Goal: Transaction & Acquisition: Purchase product/service

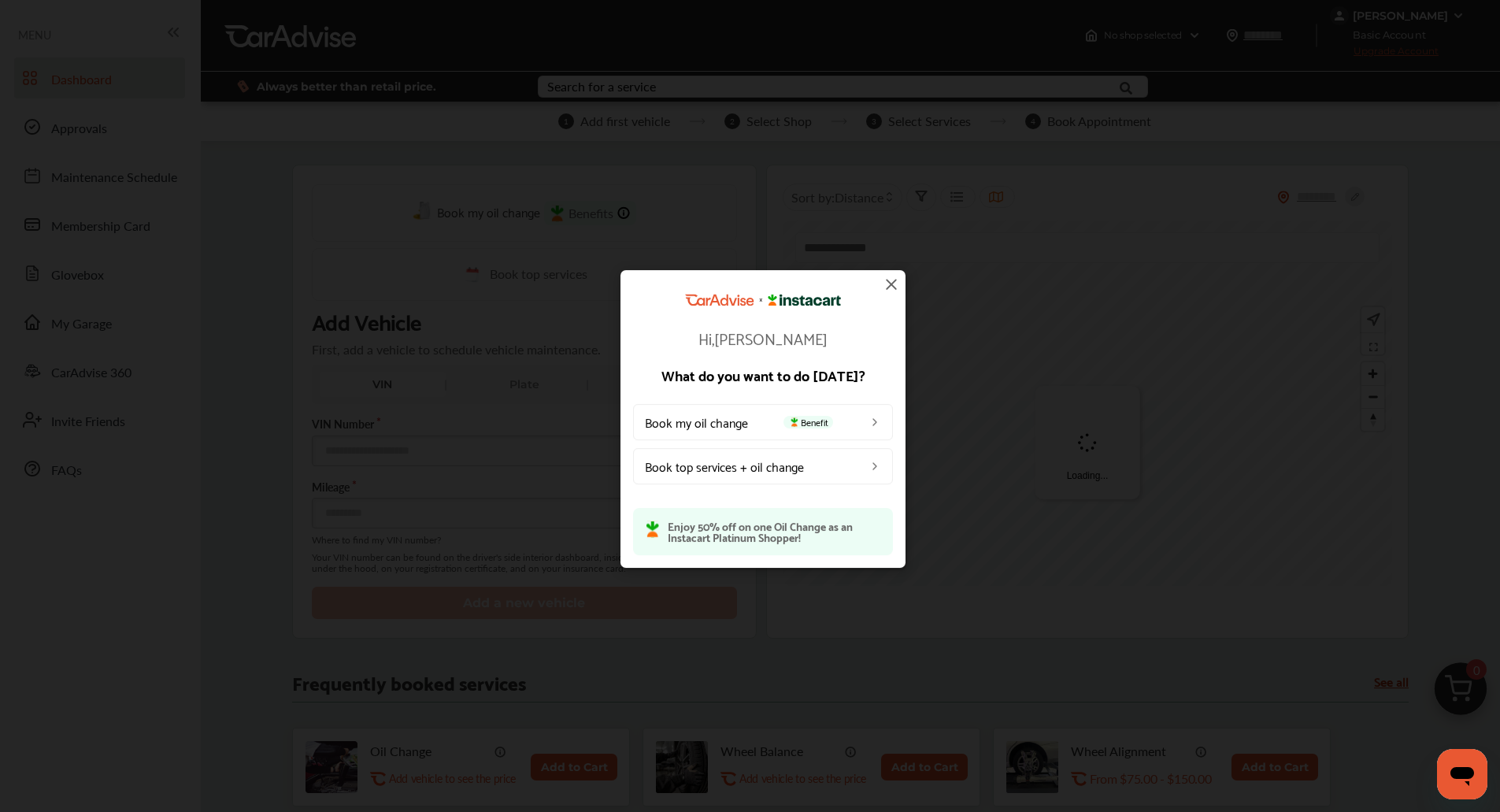
click at [895, 279] on img at bounding box center [891, 284] width 19 height 19
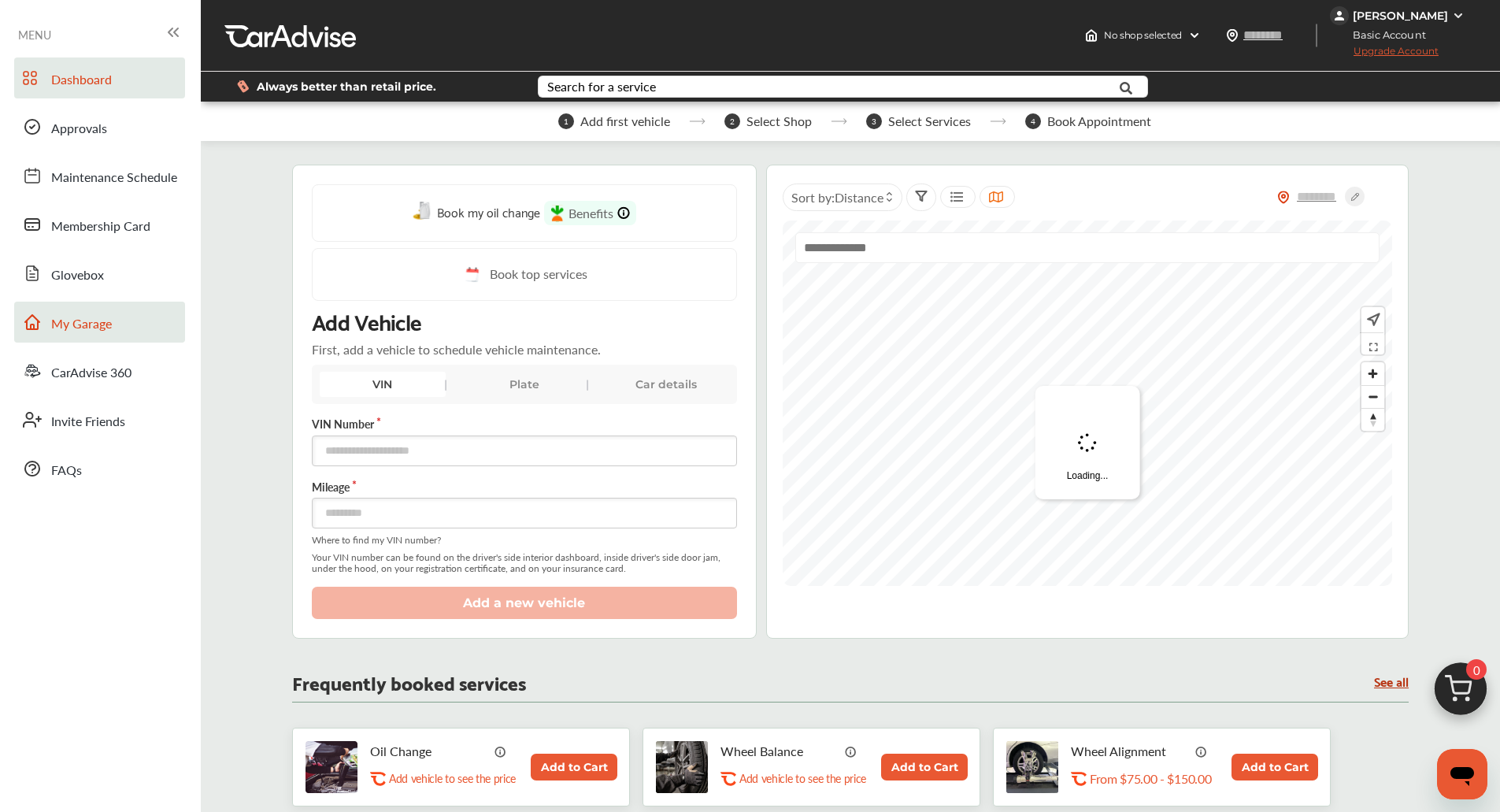
click at [59, 306] on link "My Garage" at bounding box center [99, 322] width 171 height 41
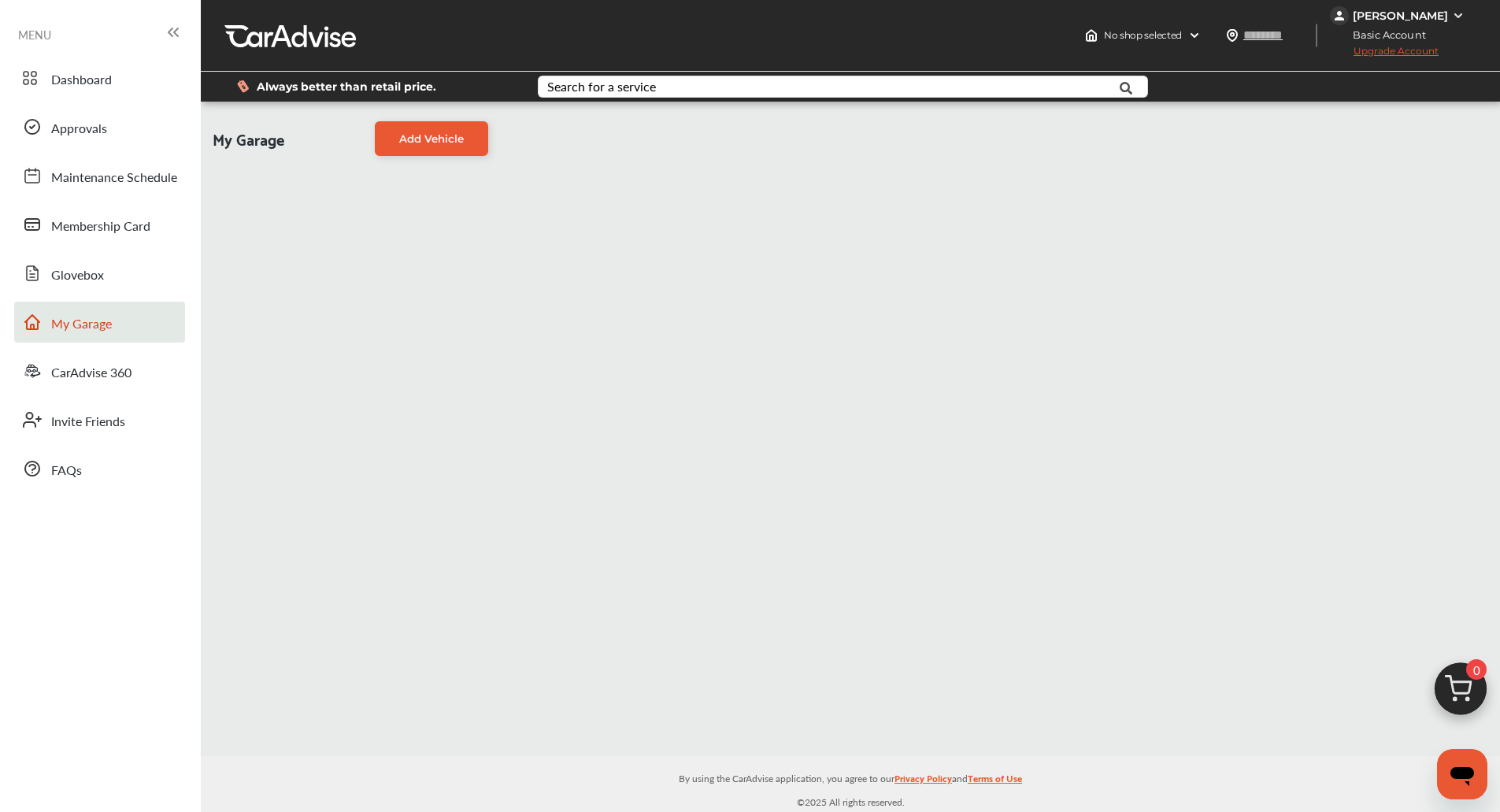
click at [498, 166] on div "My Garage Add Vehicle" at bounding box center [850, 429] width 1300 height 655
click at [436, 122] on link "Add Vehicle" at bounding box center [431, 139] width 113 height 35
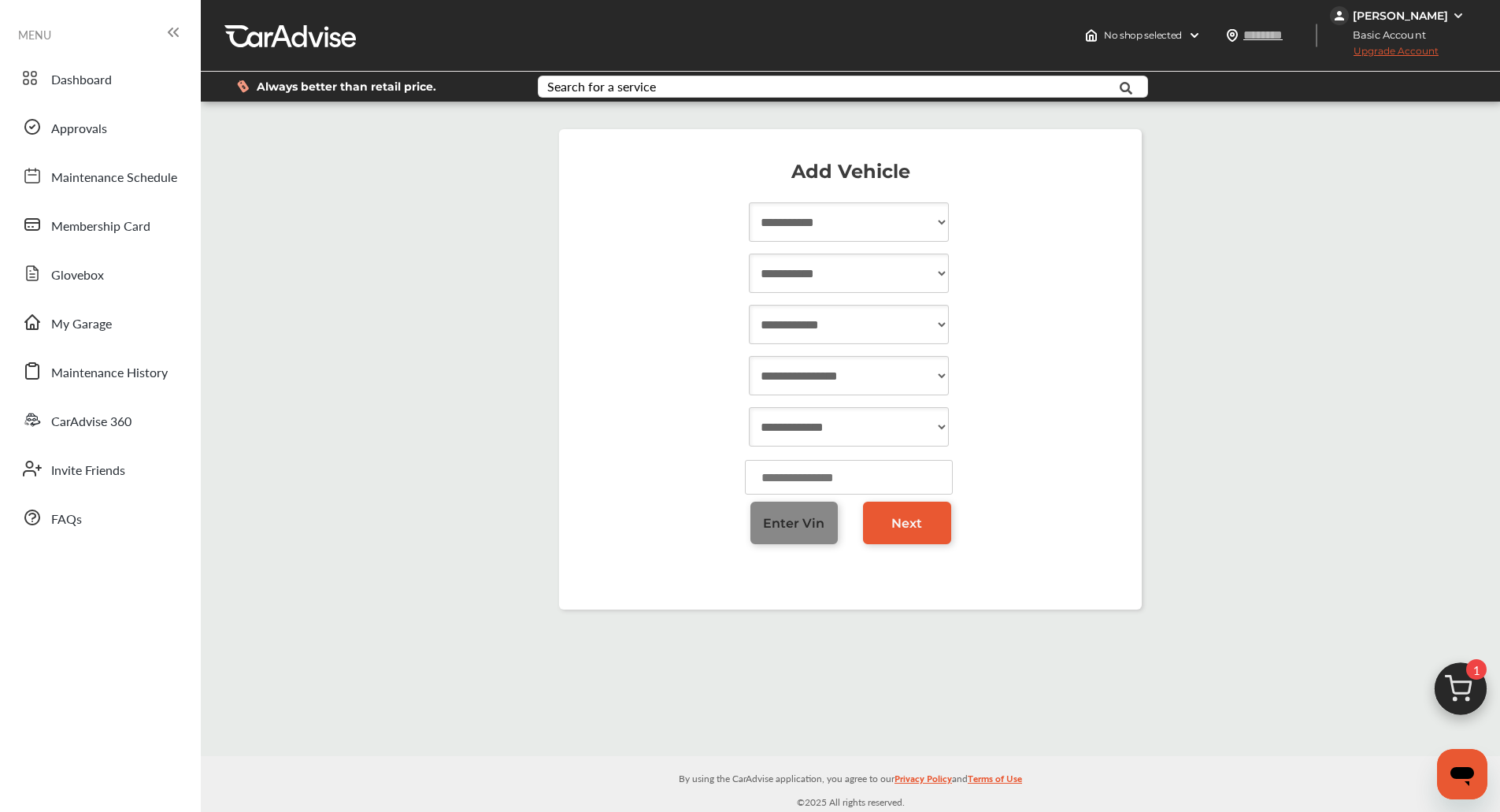
click at [793, 525] on span "Enter Vin" at bounding box center [794, 523] width 62 height 15
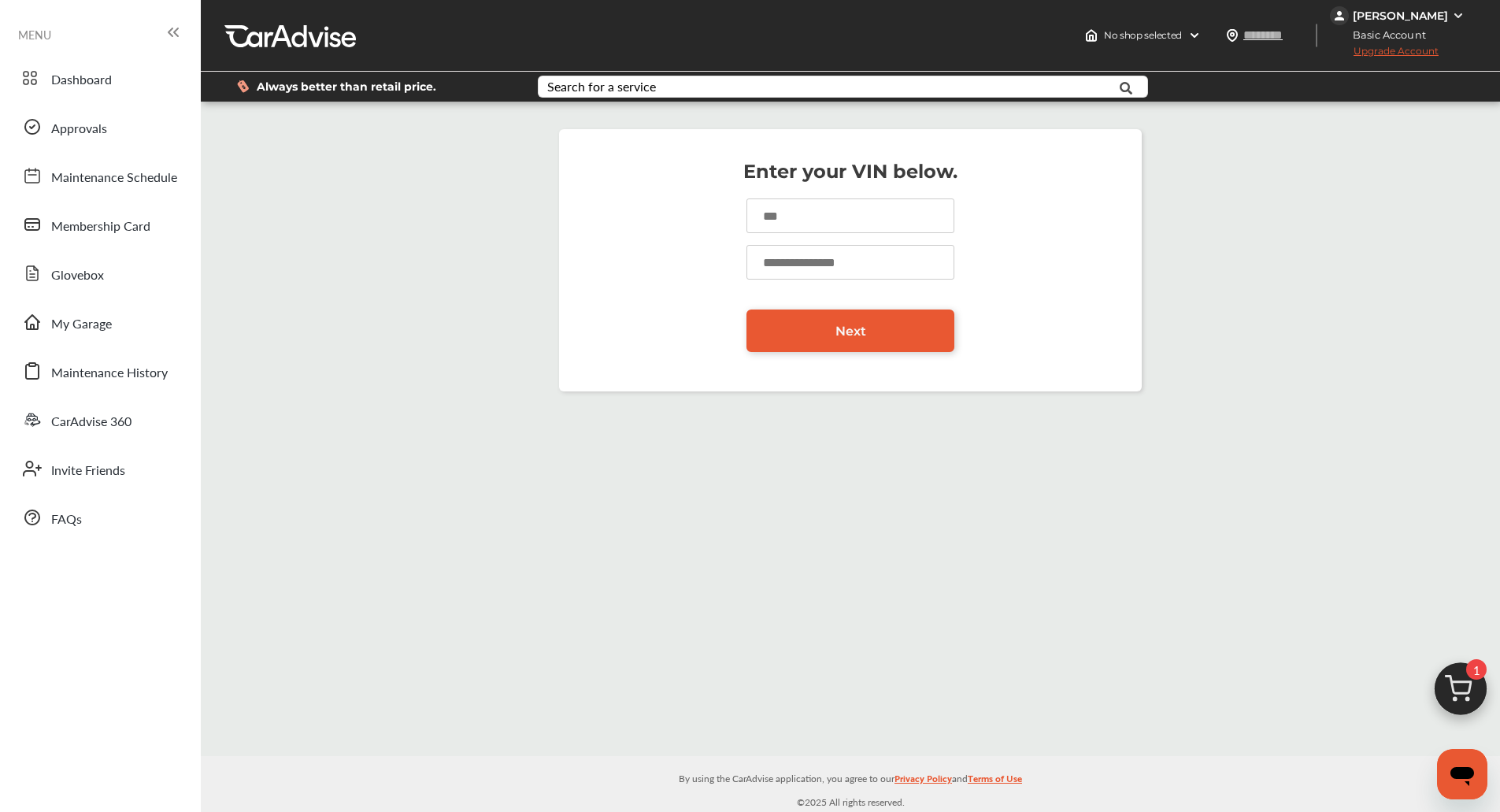
click at [834, 201] on input at bounding box center [851, 216] width 208 height 35
paste input "**********"
type input "**********"
click at [787, 251] on input "number" at bounding box center [851, 262] width 208 height 35
type input "******"
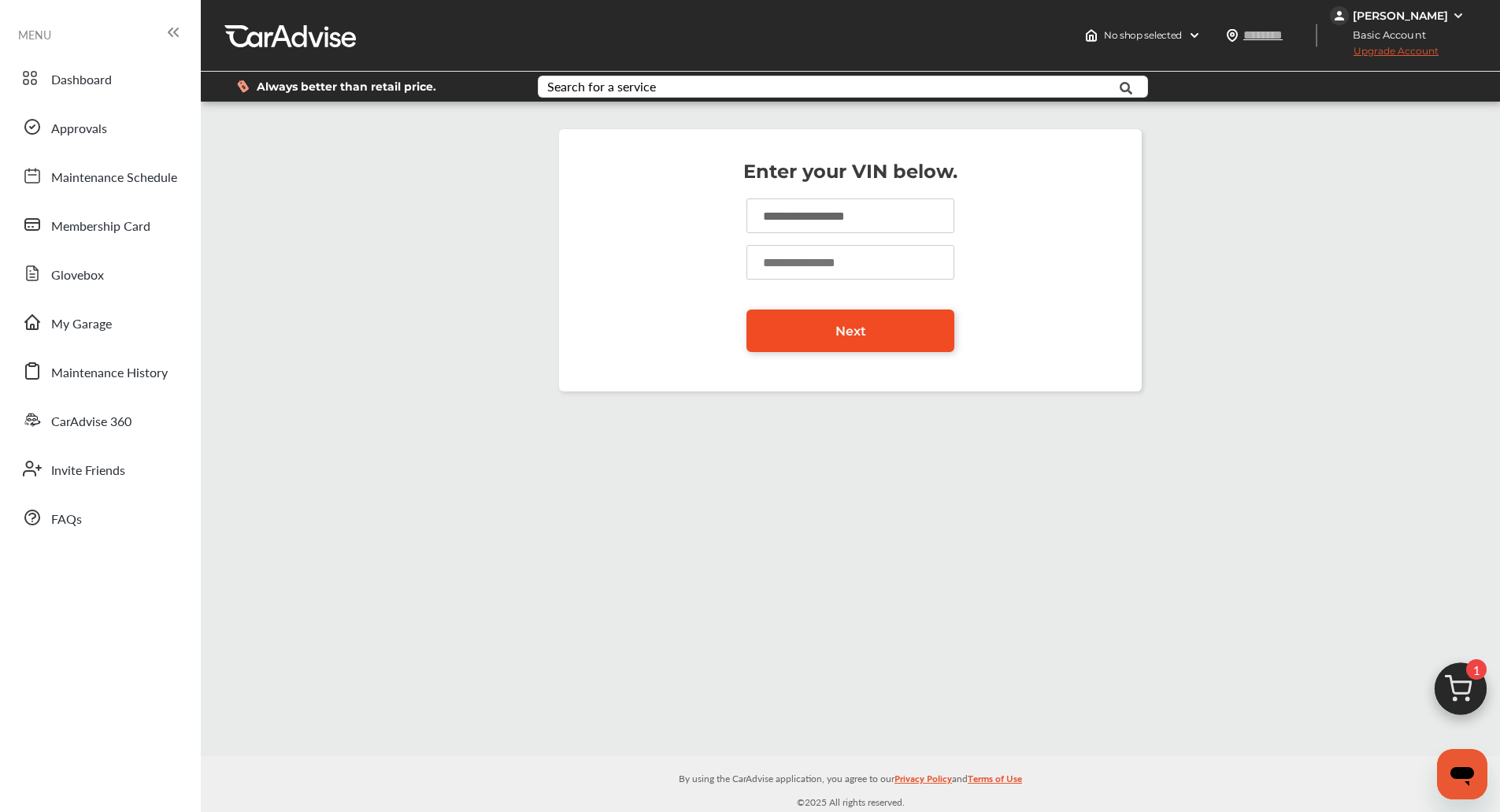
click at [762, 341] on link "Next" at bounding box center [851, 331] width 208 height 42
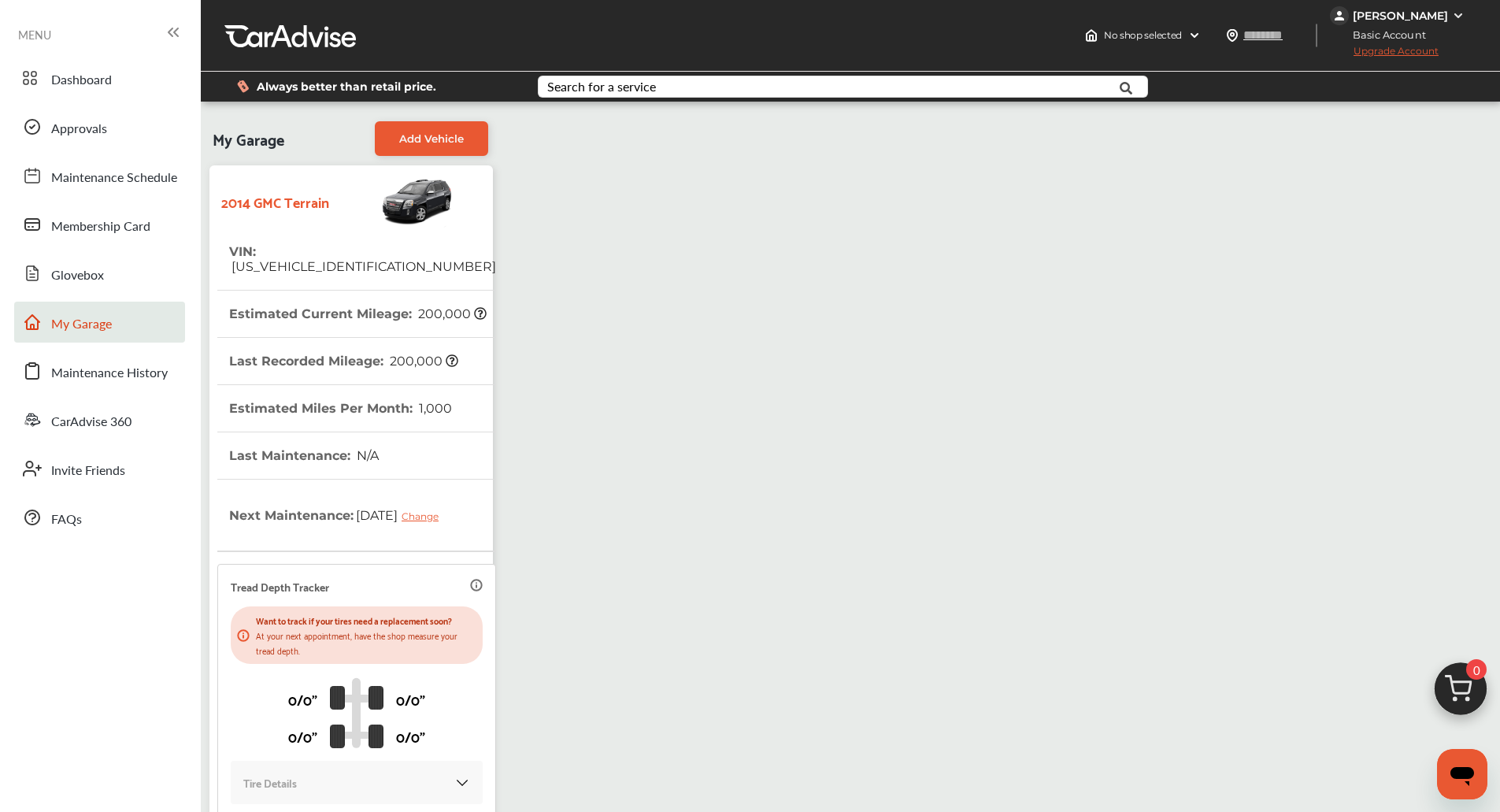
click at [1458, 682] on img at bounding box center [1460, 692] width 75 height 75
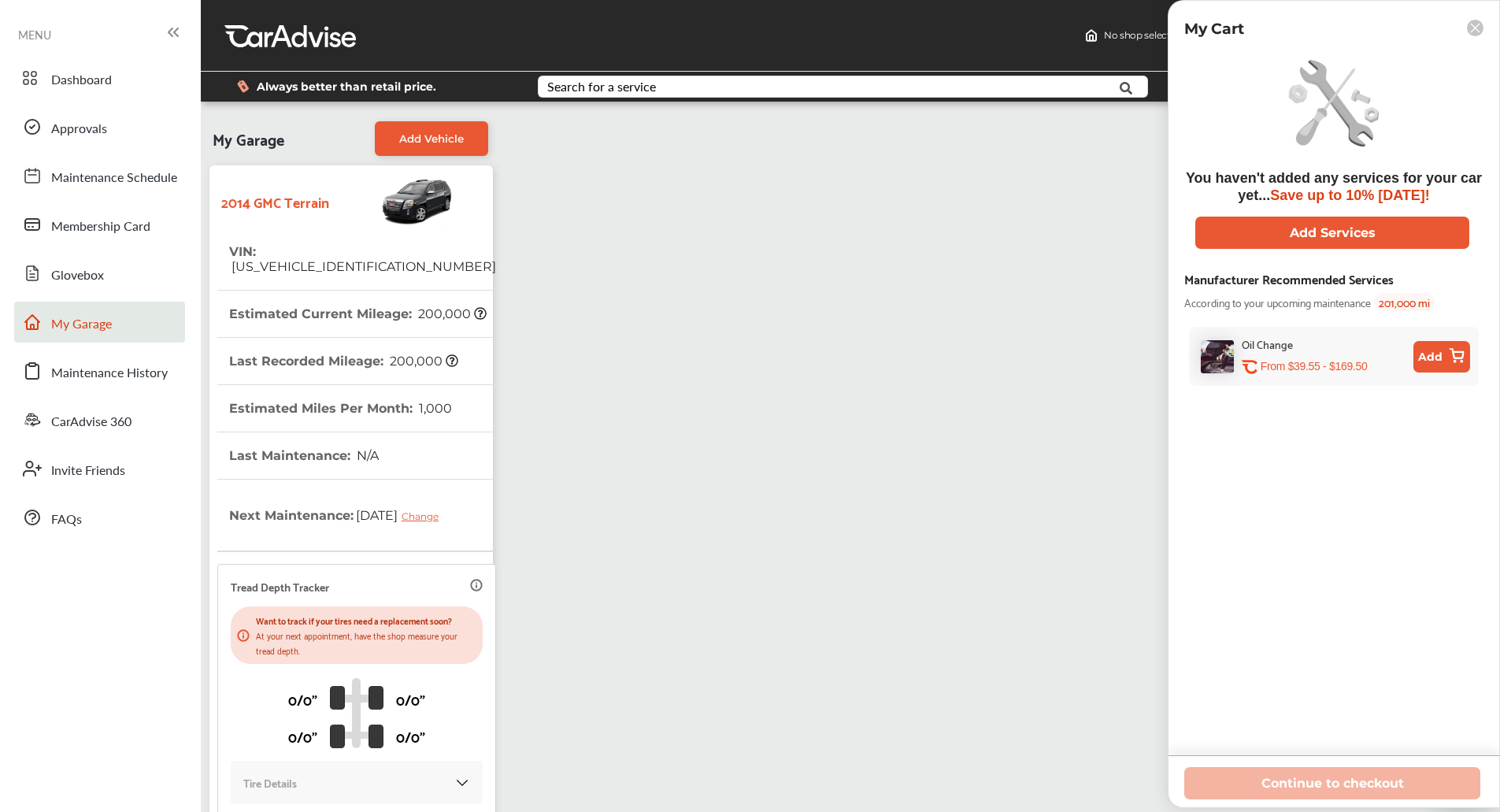
click at [1416, 367] on button "Add" at bounding box center [1442, 357] width 57 height 31
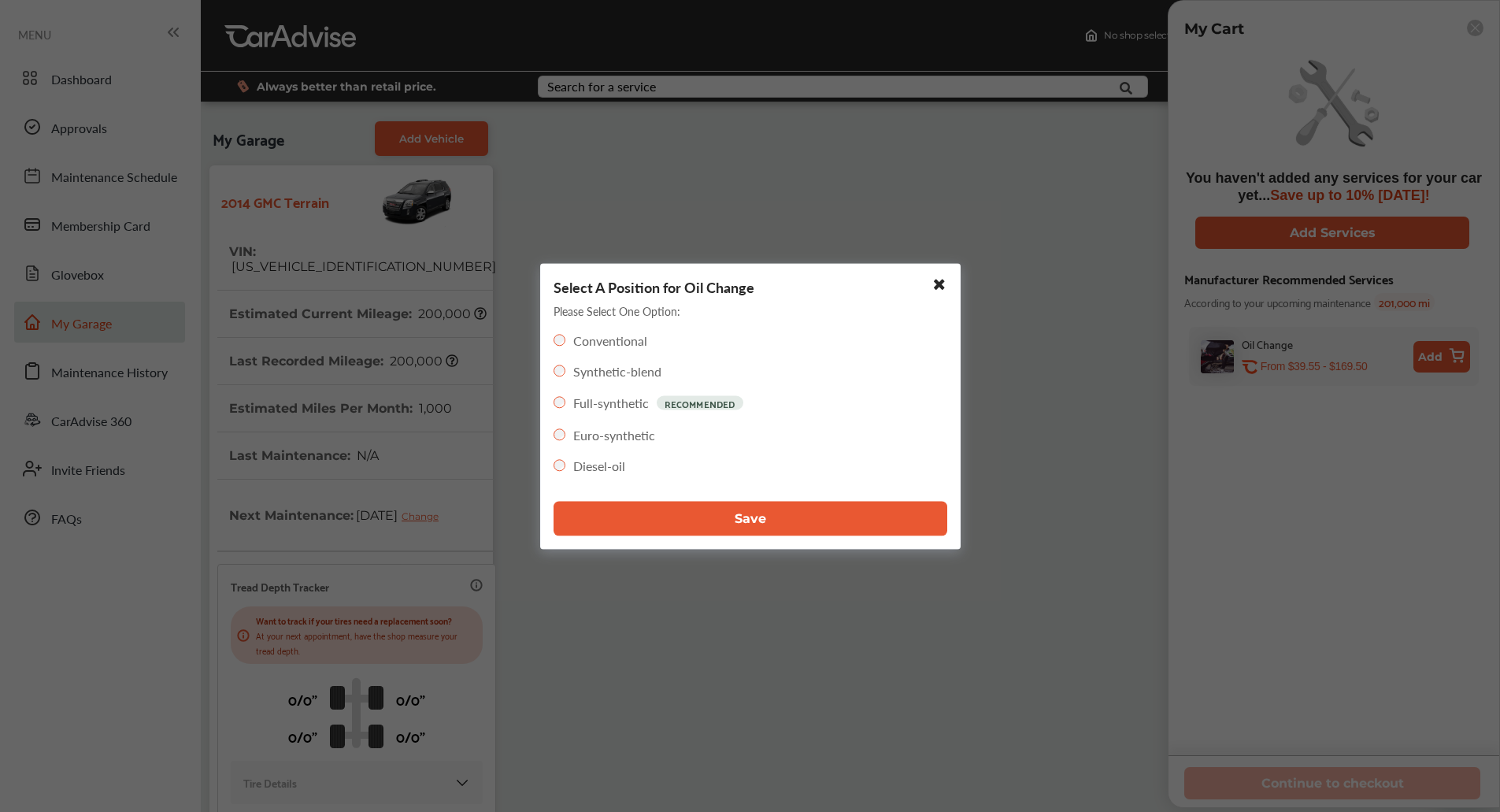
click at [862, 509] on button "Save" at bounding box center [750, 519] width 394 height 35
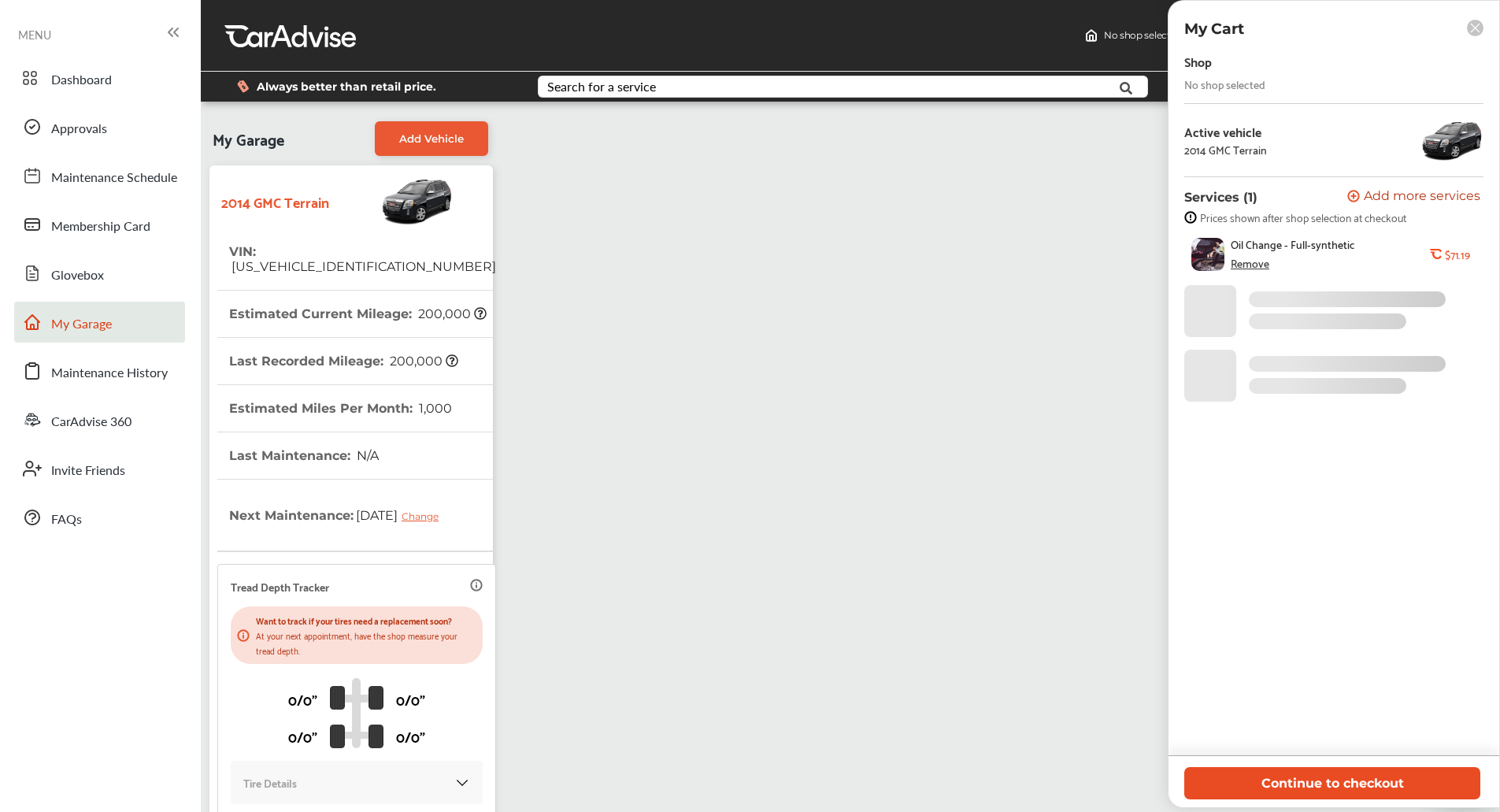
click at [1214, 775] on button "Continue to checkout" at bounding box center [1333, 783] width 296 height 32
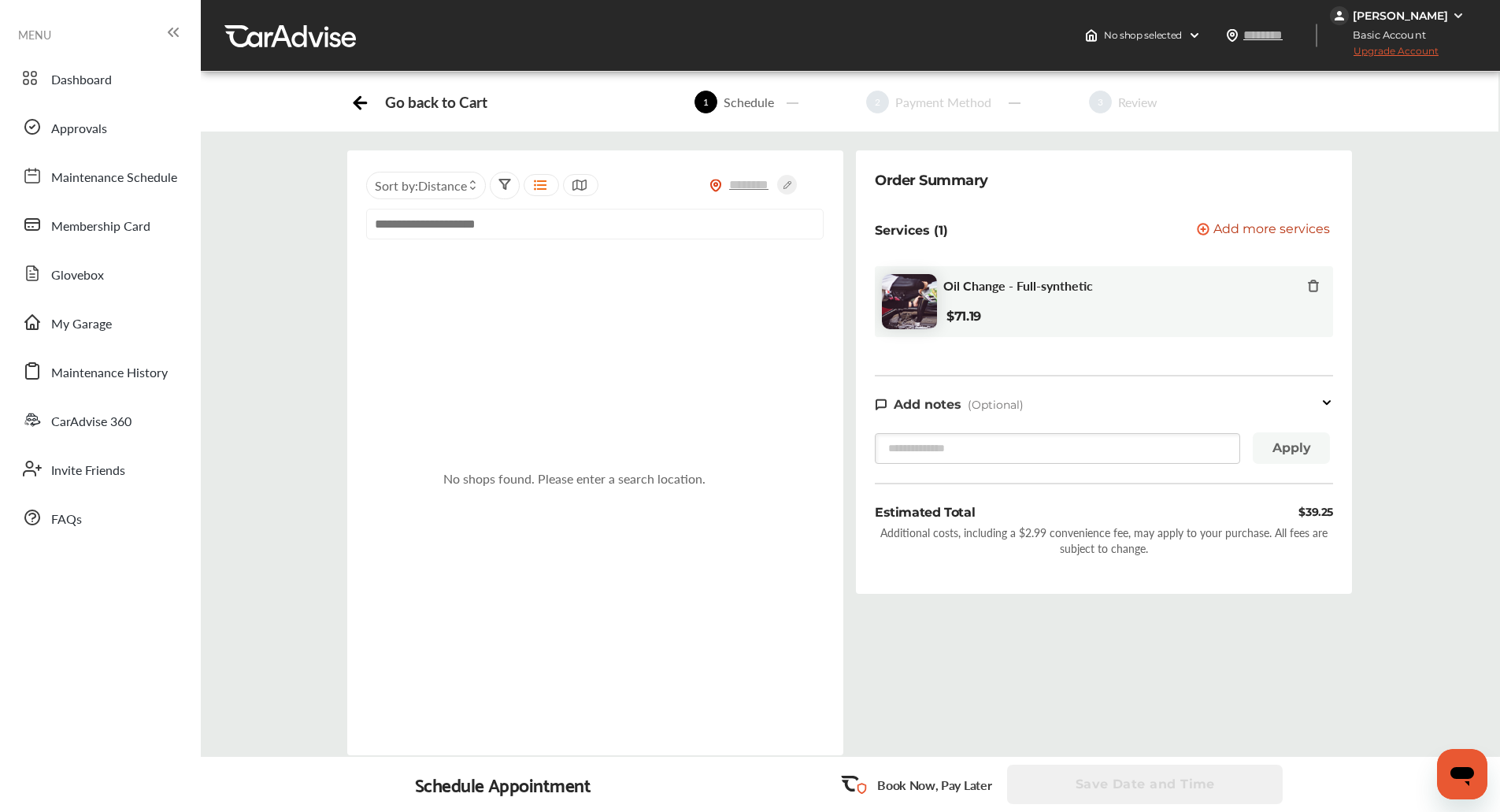
click at [1449, 13] on div "Irma Hernandez" at bounding box center [1399, 16] width 139 height 19
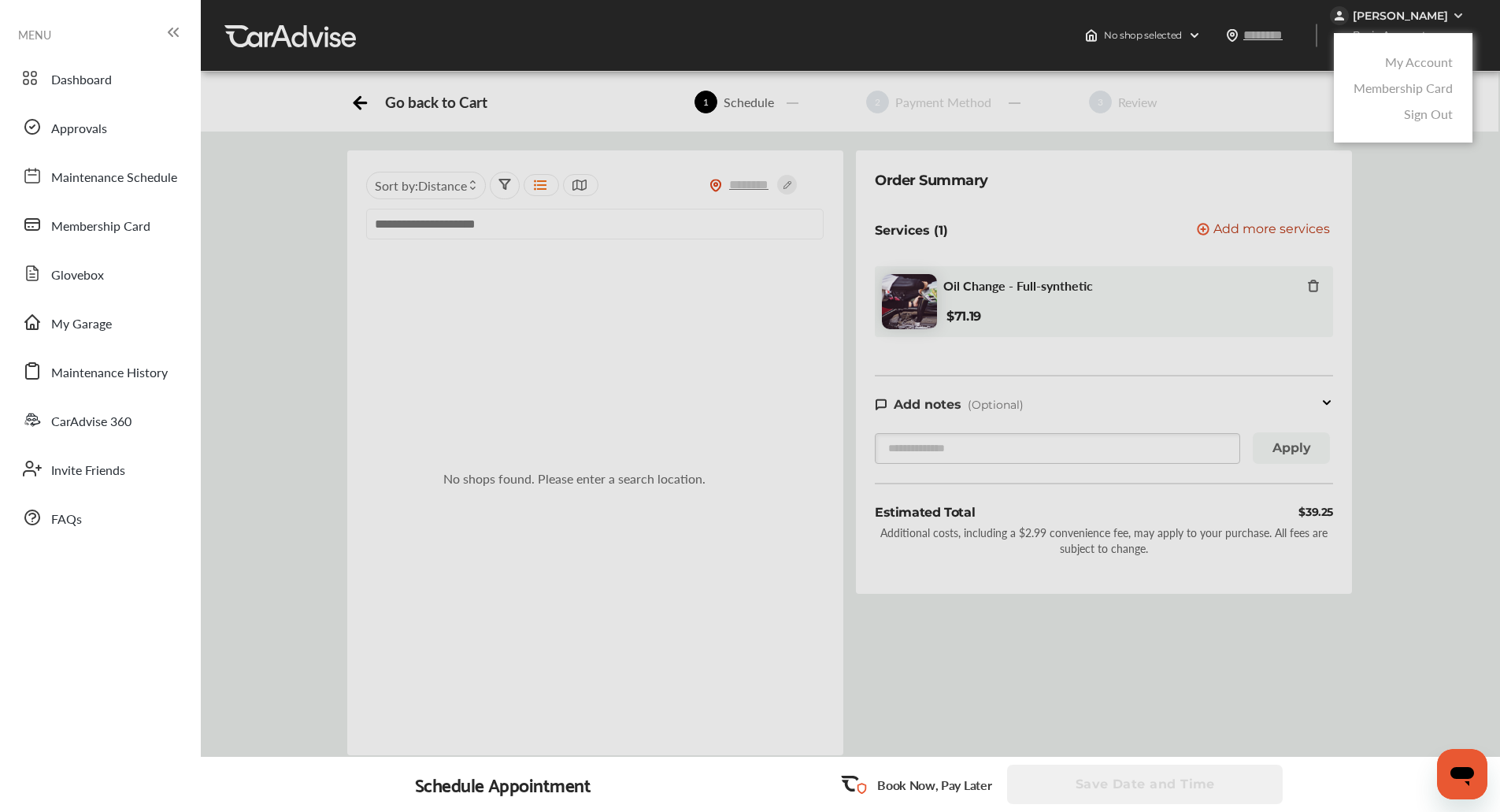
click at [1400, 60] on link "My Account" at bounding box center [1419, 62] width 68 height 18
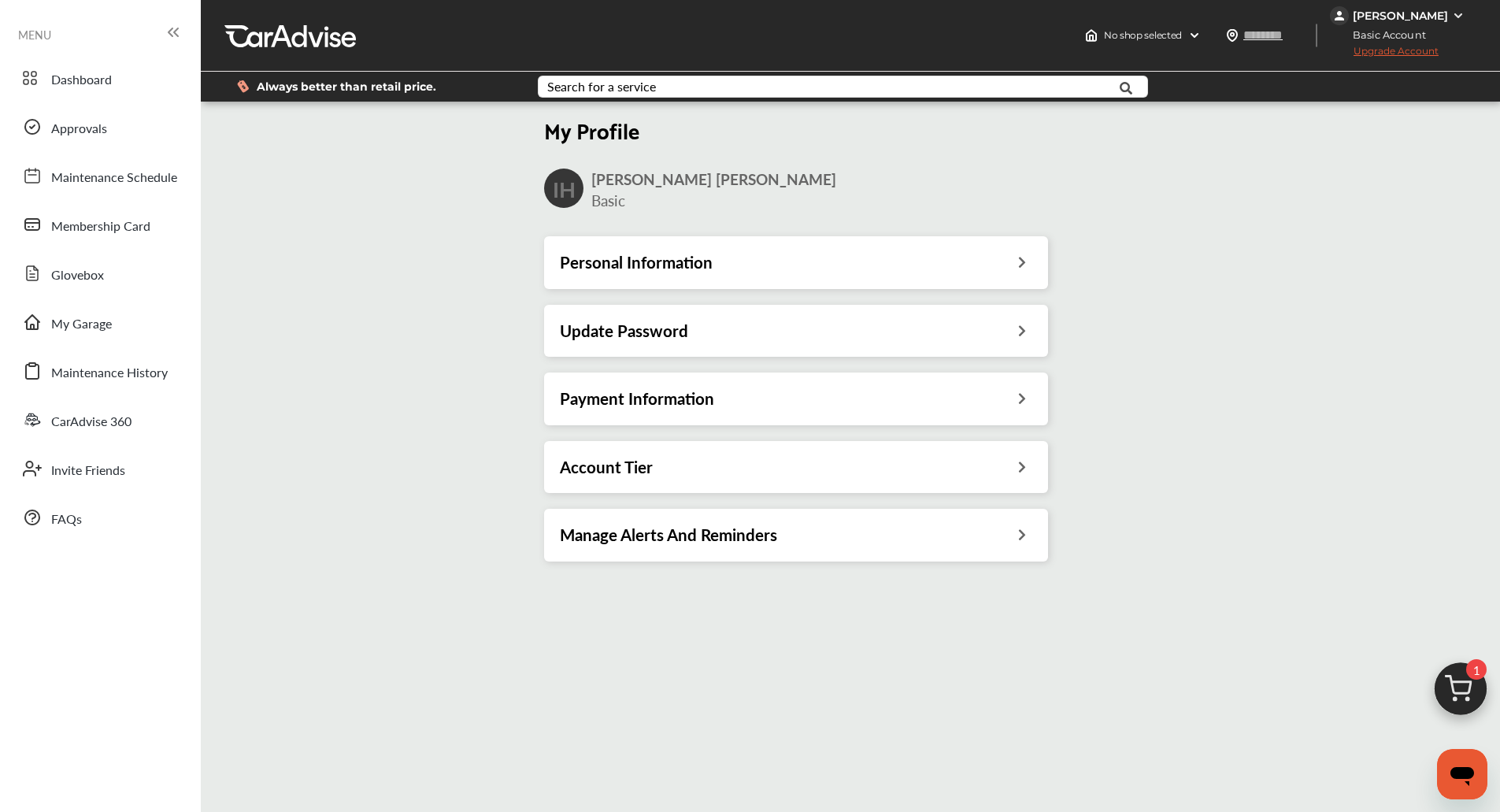
click at [1450, 672] on img at bounding box center [1460, 692] width 75 height 75
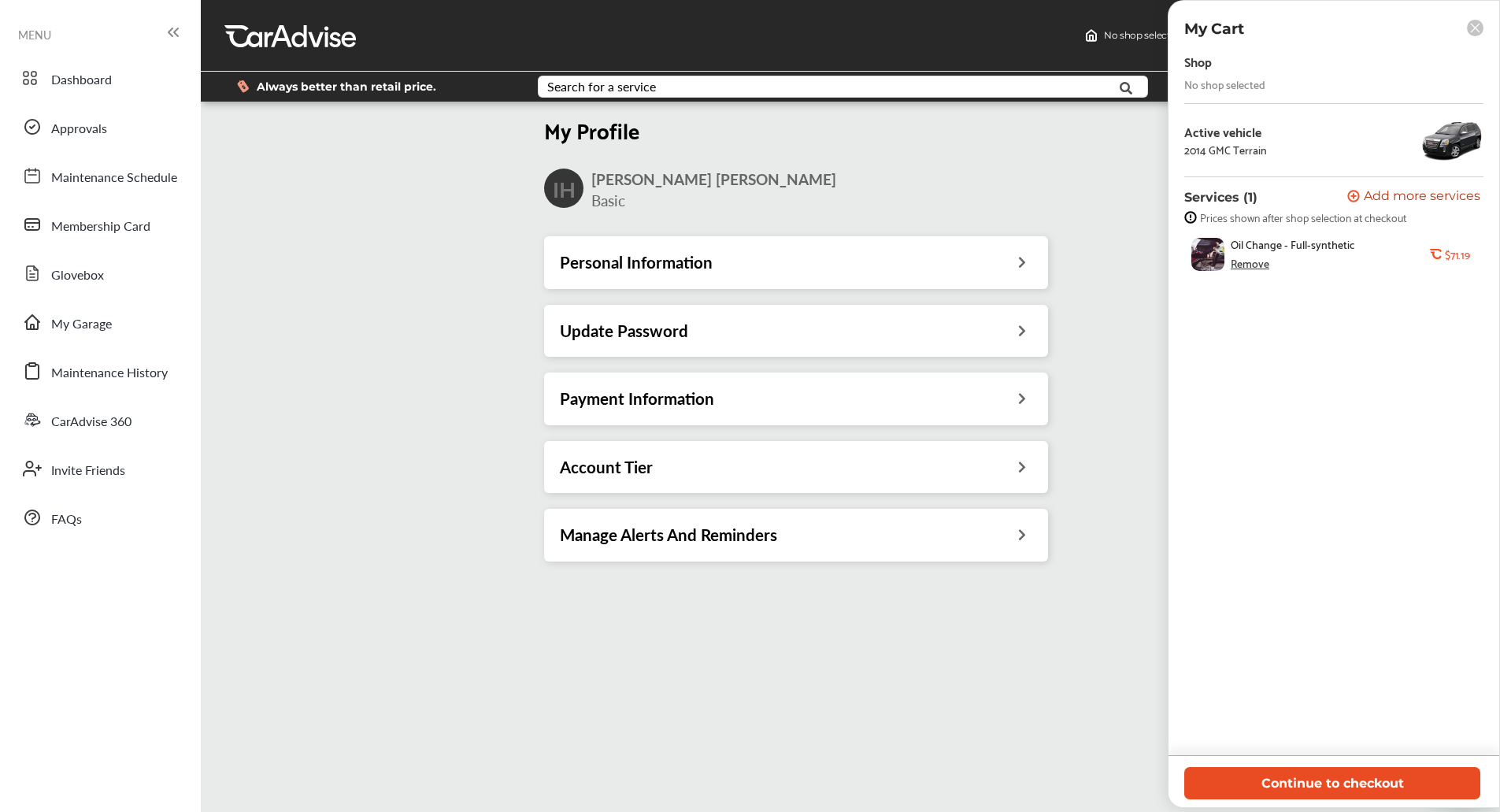
click at [1277, 784] on button "Continue to checkout" at bounding box center [1333, 783] width 296 height 32
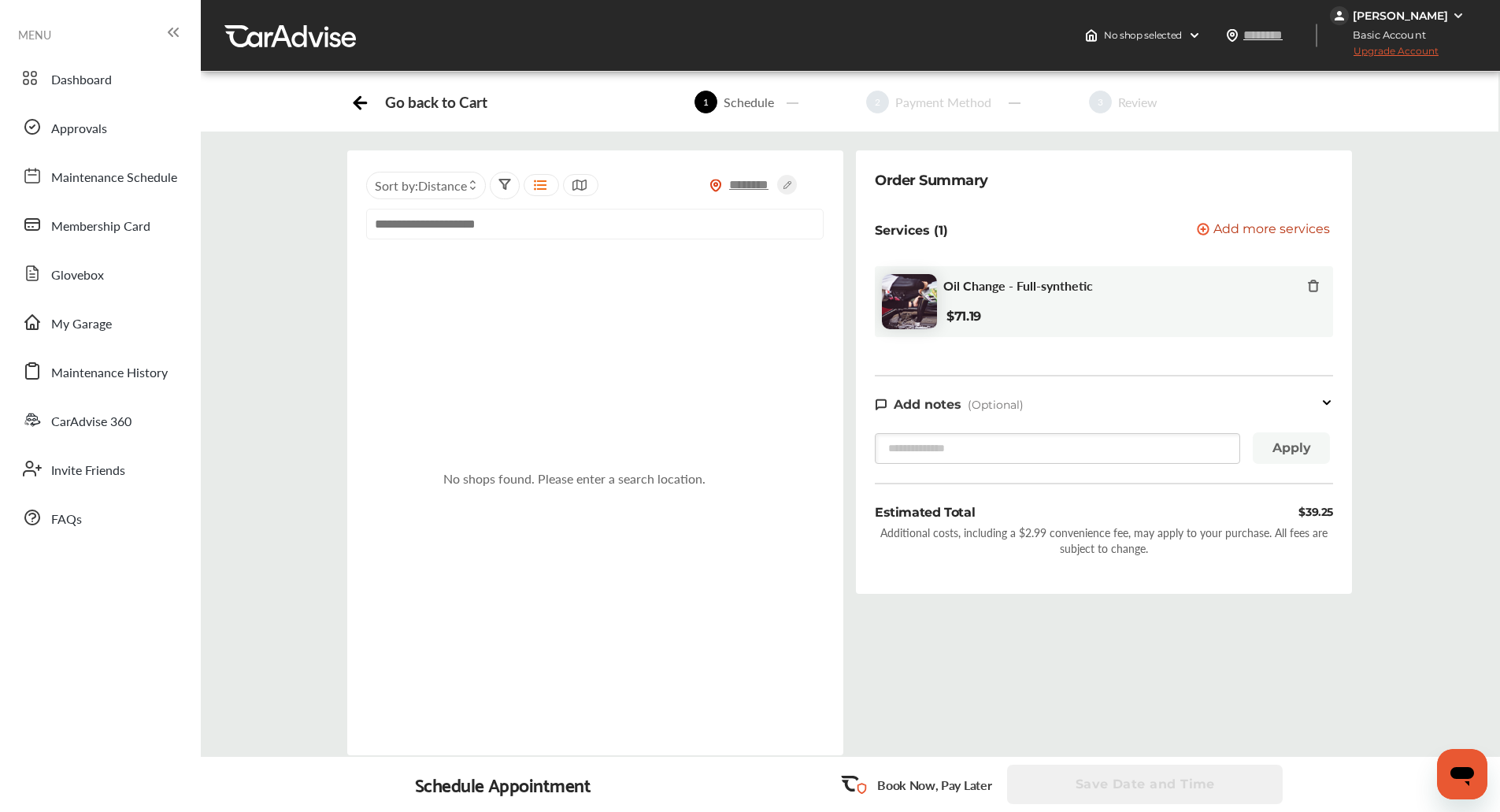
click at [750, 184] on input "text" at bounding box center [750, 185] width 55 height 17
type input "*****"
click at [784, 189] on icon at bounding box center [786, 184] width 19 height 19
type input "*****"
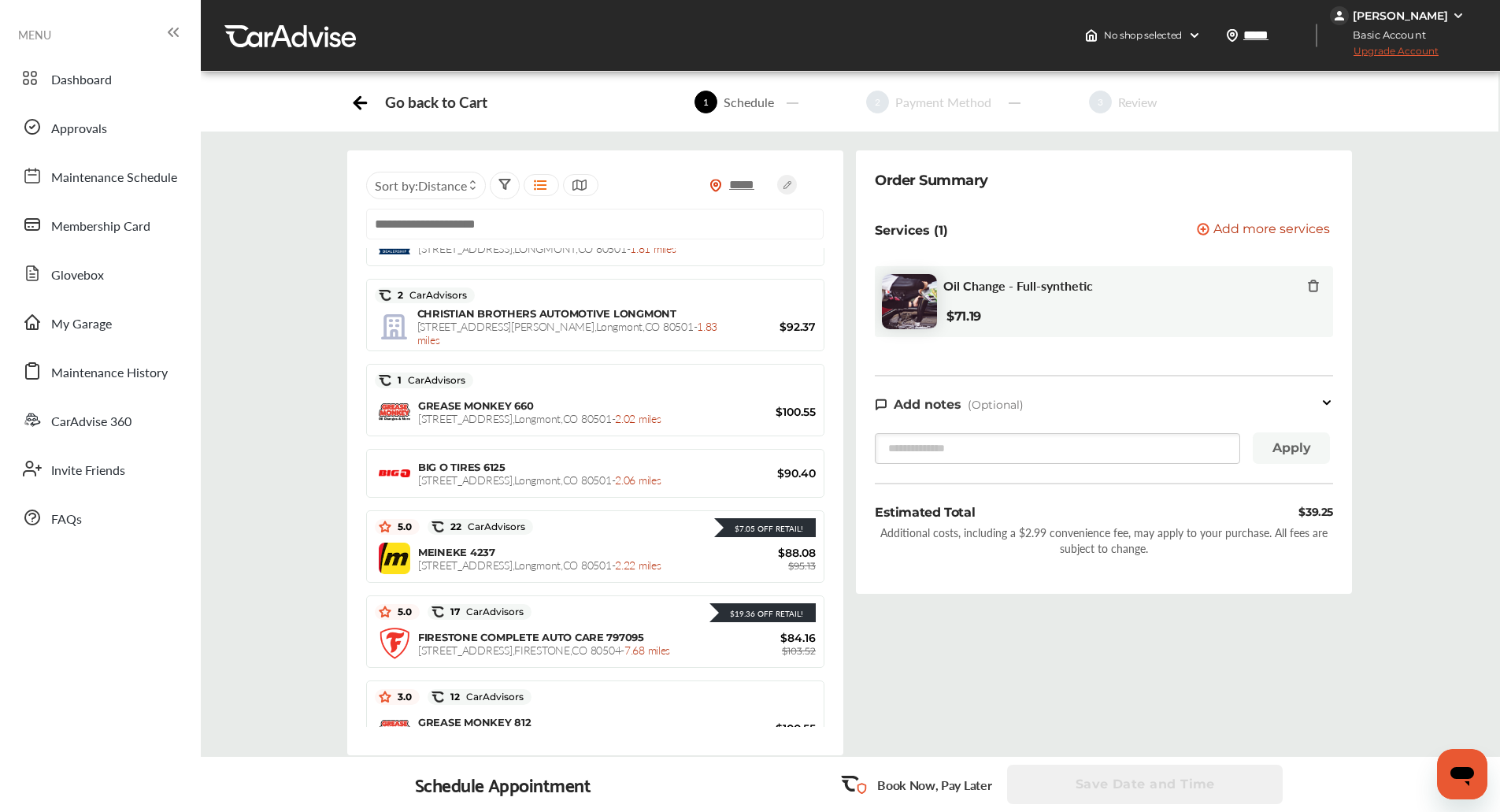
scroll to position [800, 0]
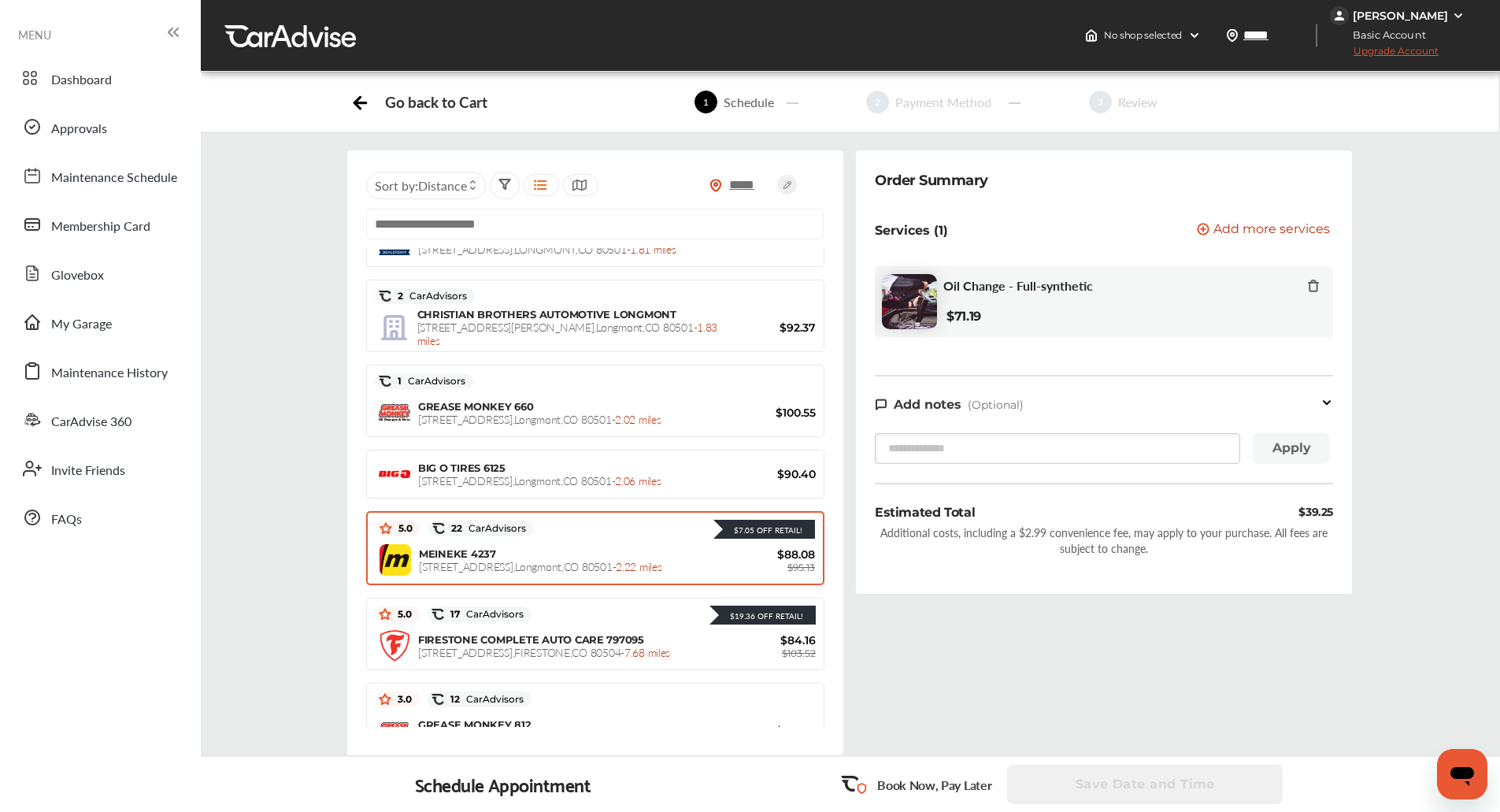
click at [565, 552] on div "MEINEKE 4237 1254 South Hover Street , Longmont , CO 80501 - 2.22 miles" at bounding box center [570, 560] width 302 height 26
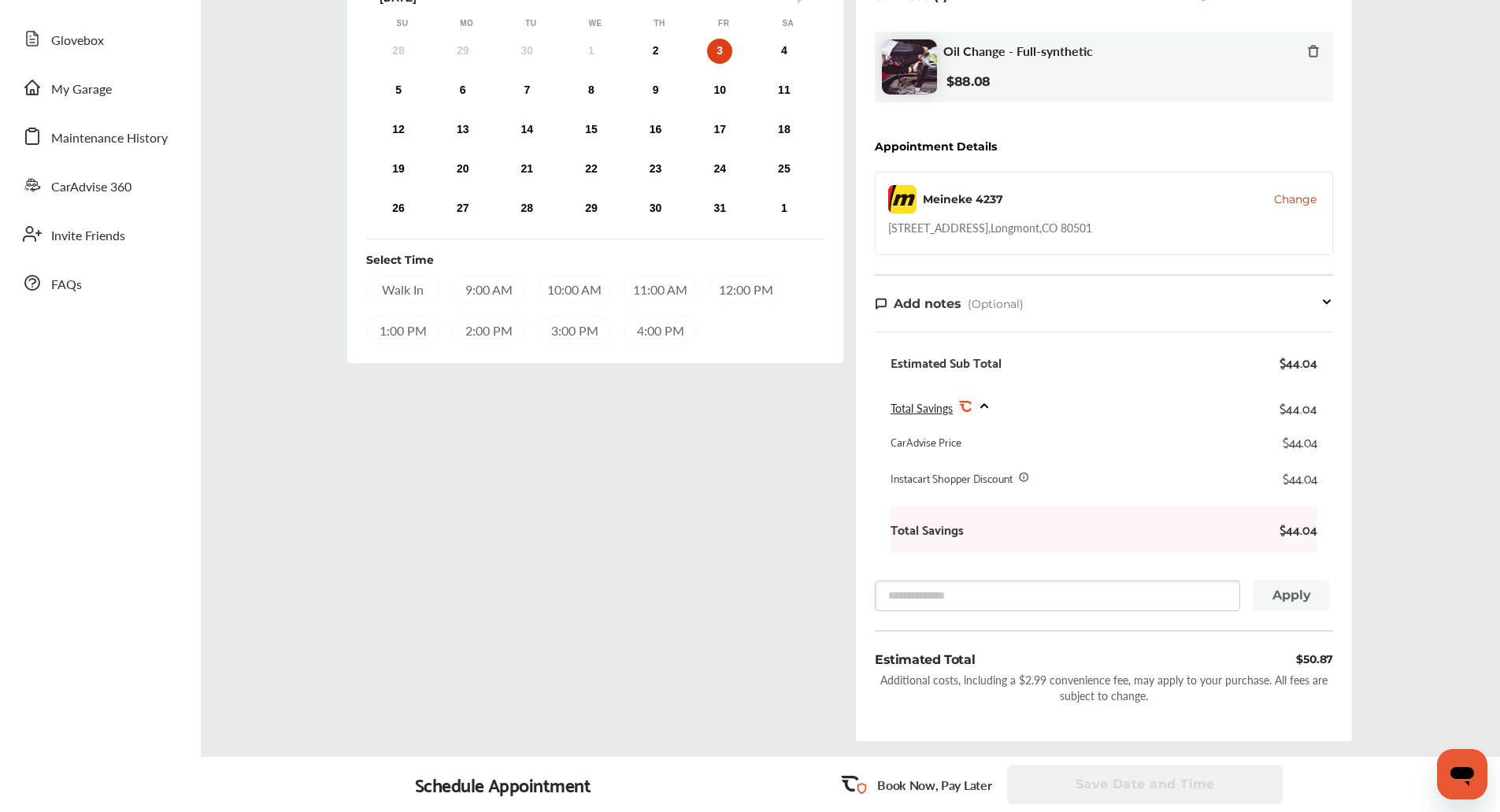
scroll to position [235, 0]
click at [853, 402] on div "Order Summary Services (1) Add a service Add more services Oil Change - Full-sy…" at bounding box center [1104, 334] width 509 height 838
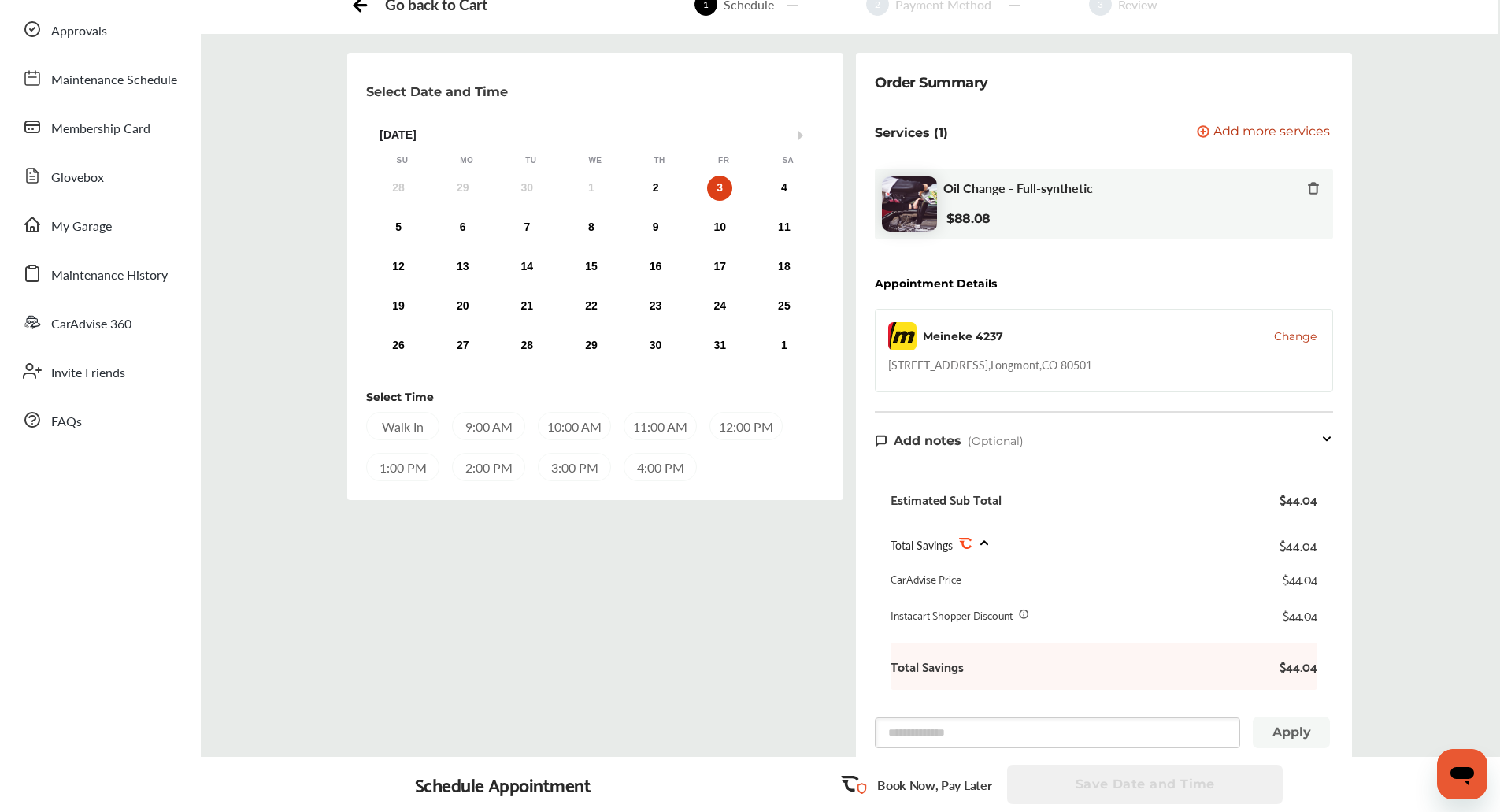
scroll to position [0, 0]
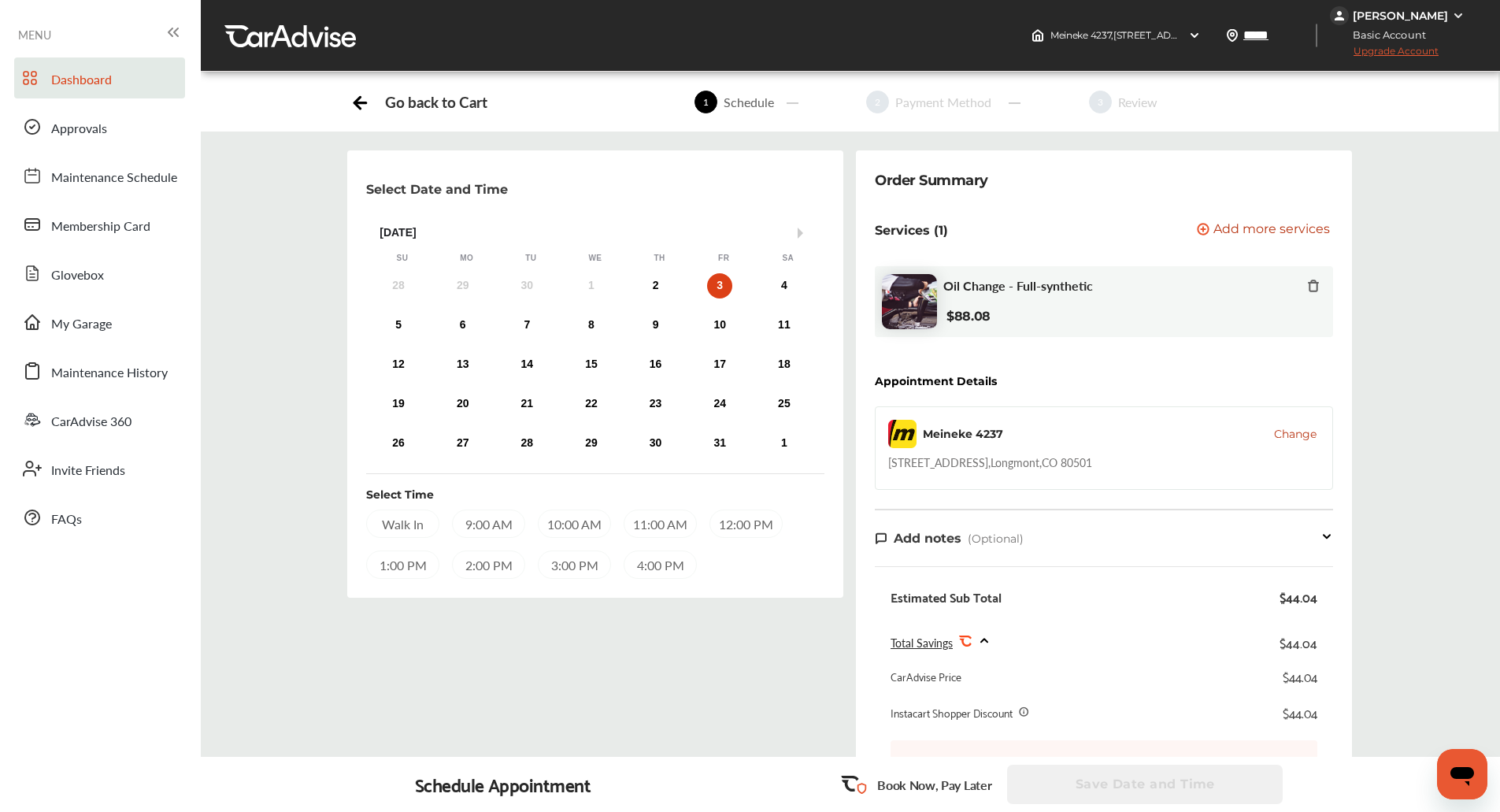
click at [79, 81] on span "Dashboard" at bounding box center [82, 80] width 61 height 20
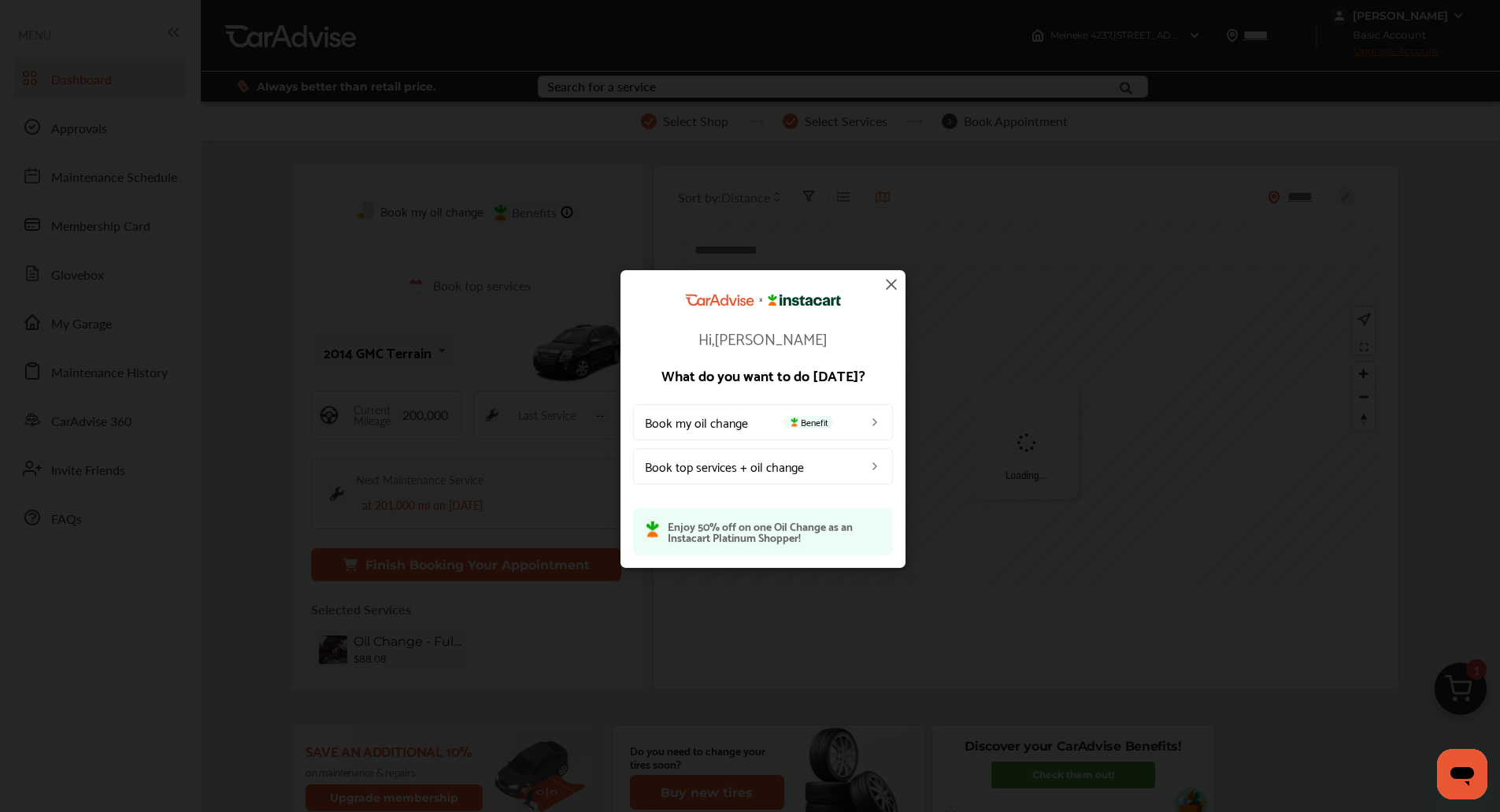
click at [893, 284] on img at bounding box center [891, 284] width 19 height 19
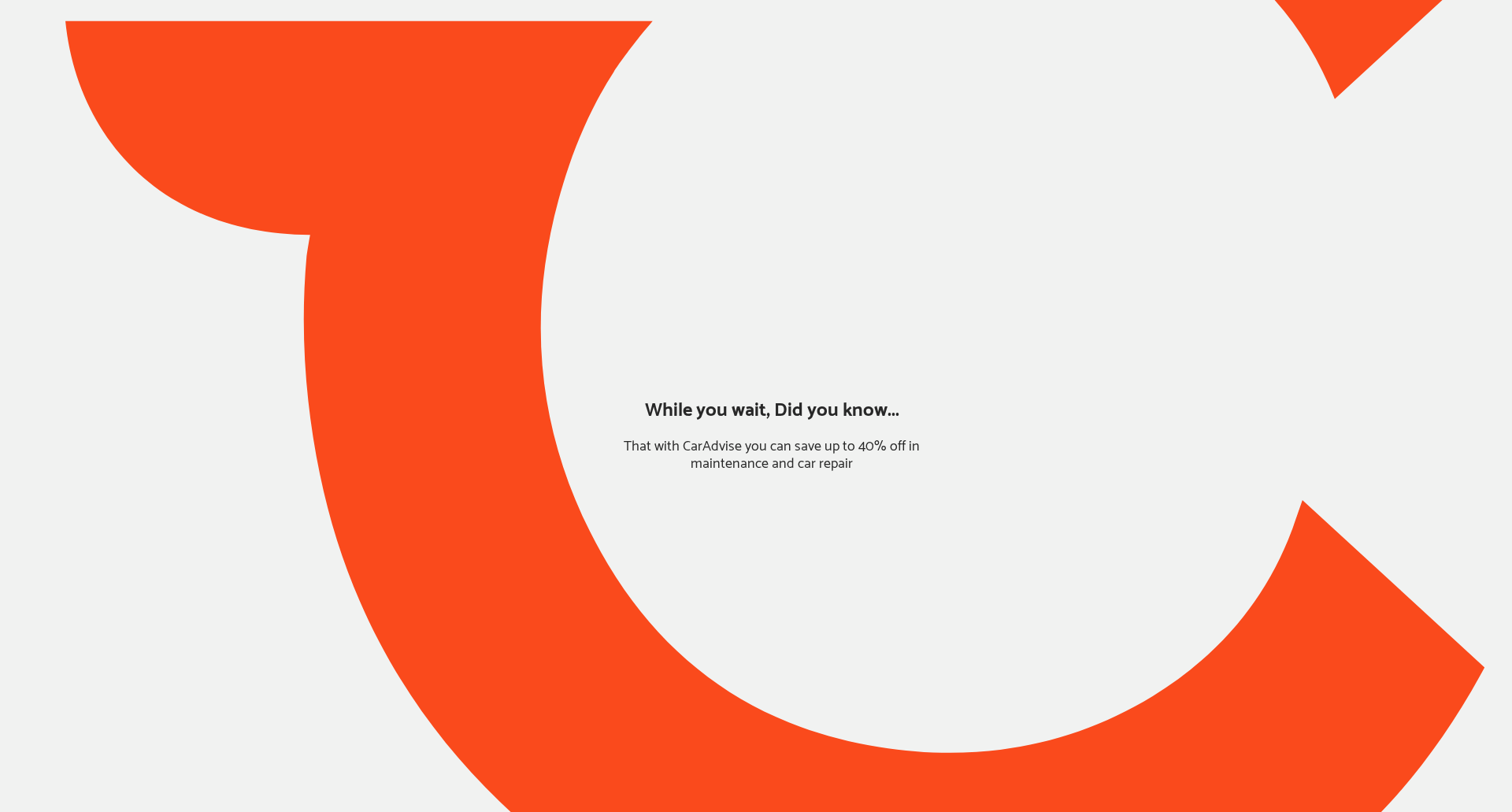
type input "*******"
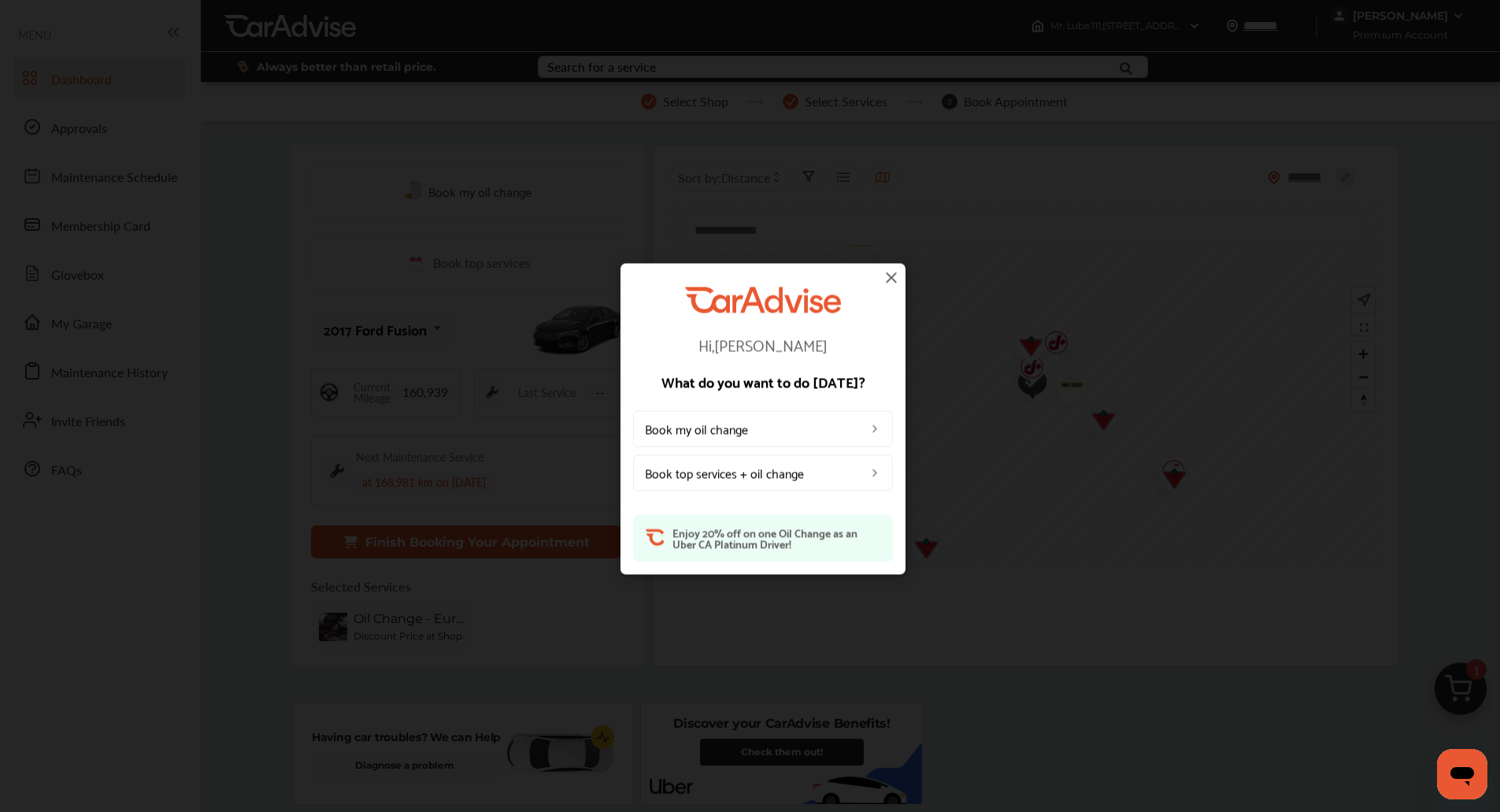
click at [894, 274] on img at bounding box center [891, 277] width 19 height 19
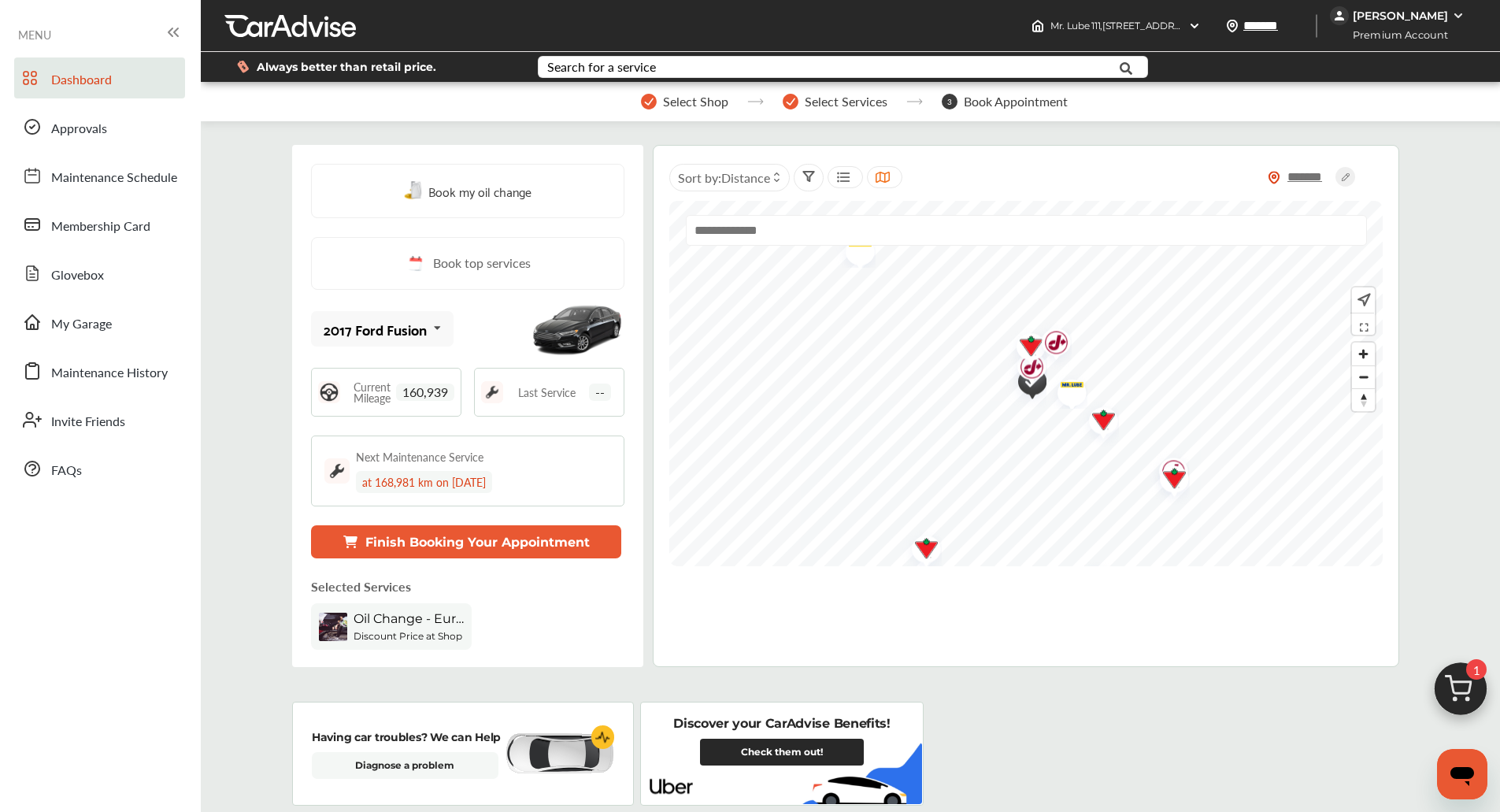
click at [1363, 11] on div "[PERSON_NAME]" at bounding box center [1401, 15] width 96 height 14
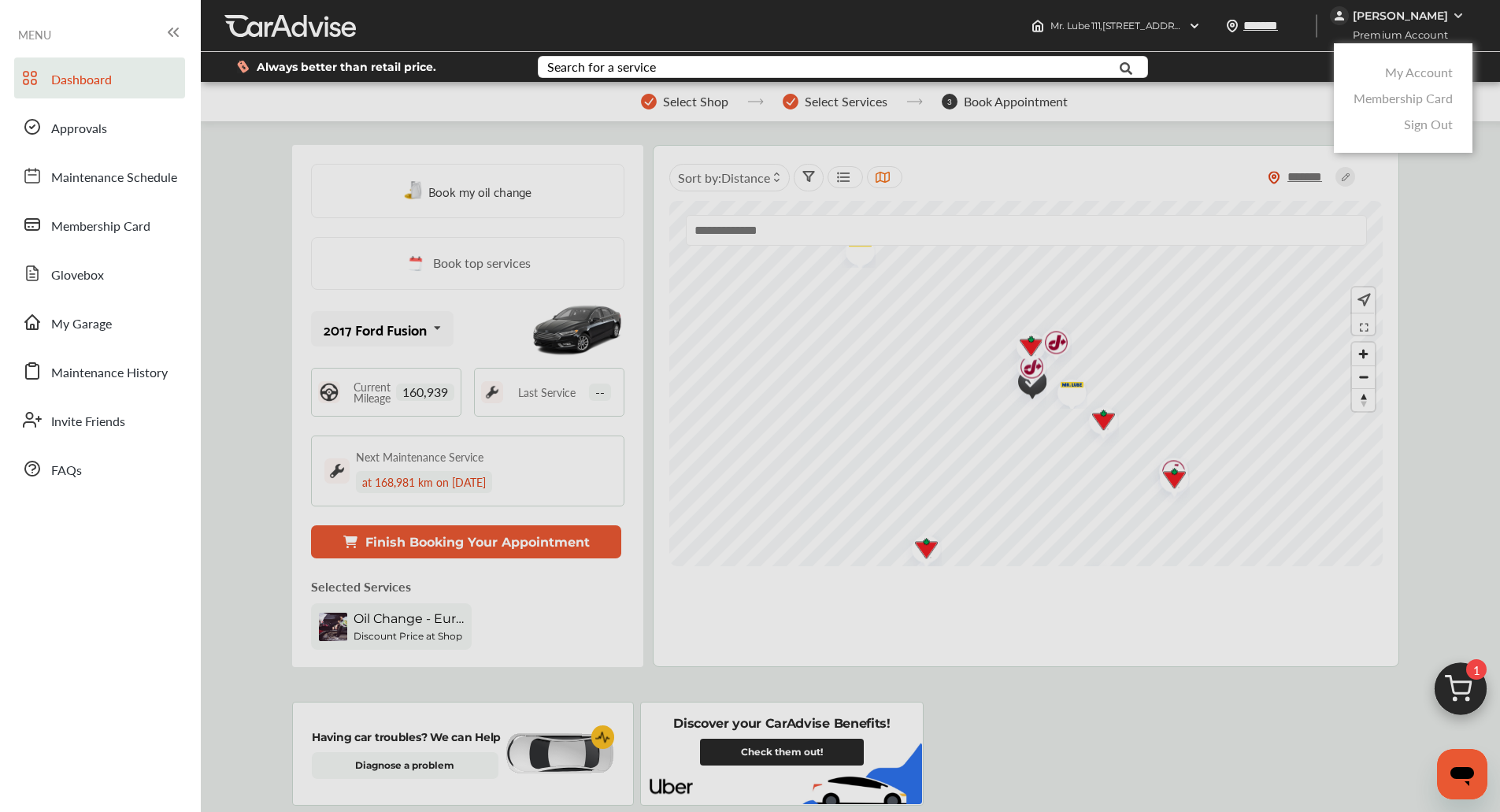
click at [1396, 74] on link "My Account" at bounding box center [1419, 73] width 68 height 18
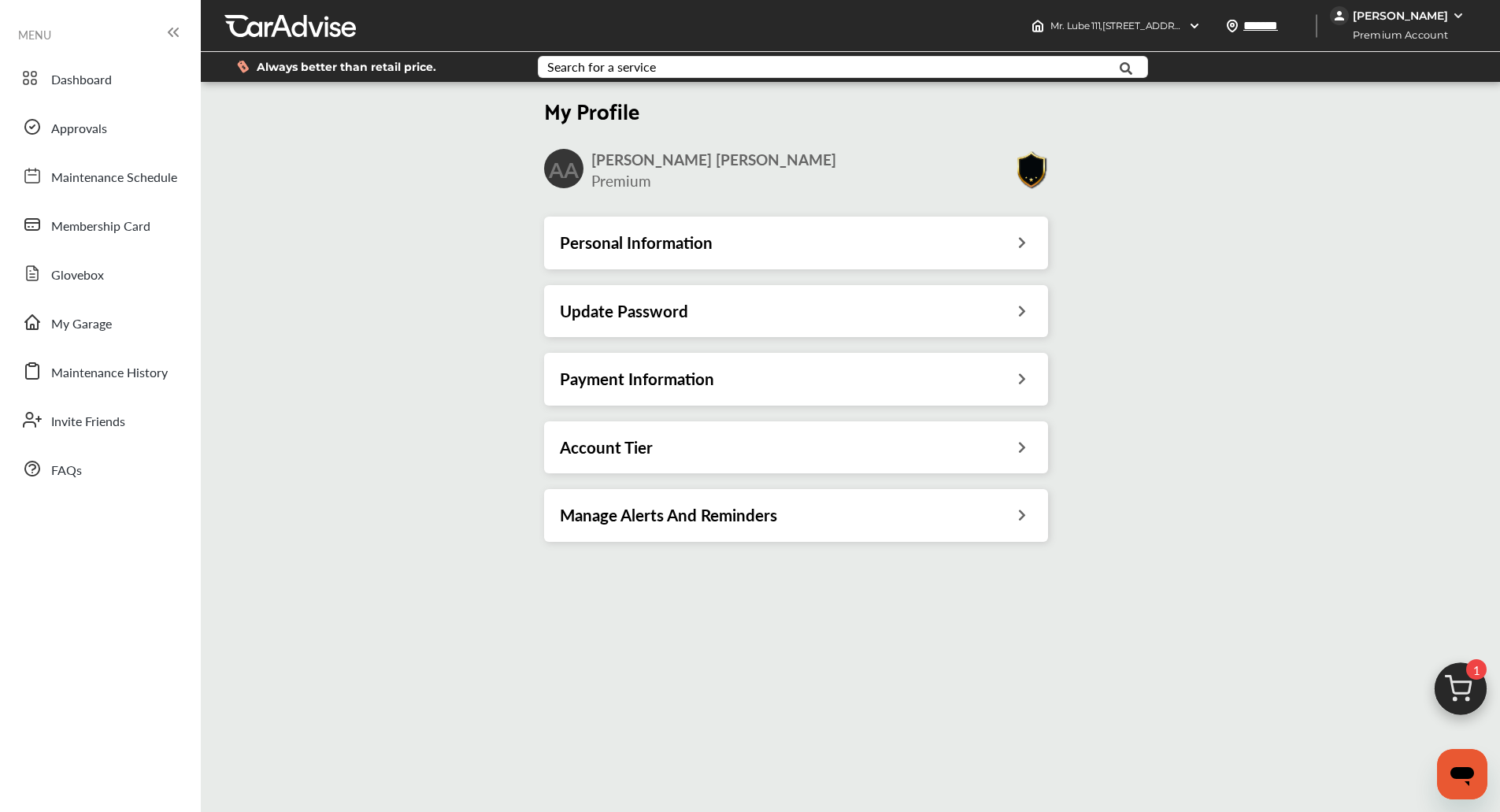
click at [936, 446] on div "Account Tier" at bounding box center [796, 447] width 473 height 20
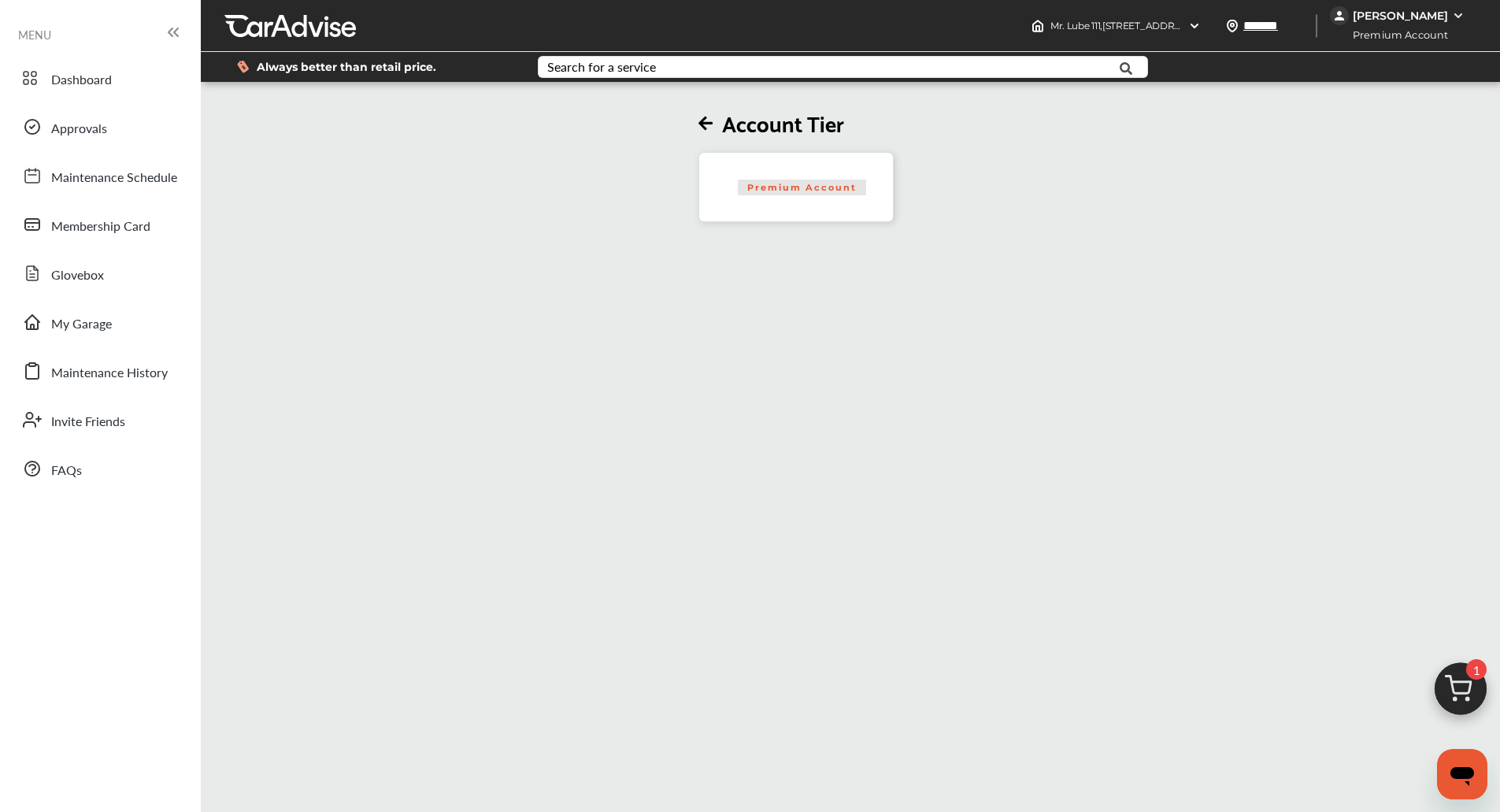
click at [1431, 669] on img at bounding box center [1460, 692] width 75 height 75
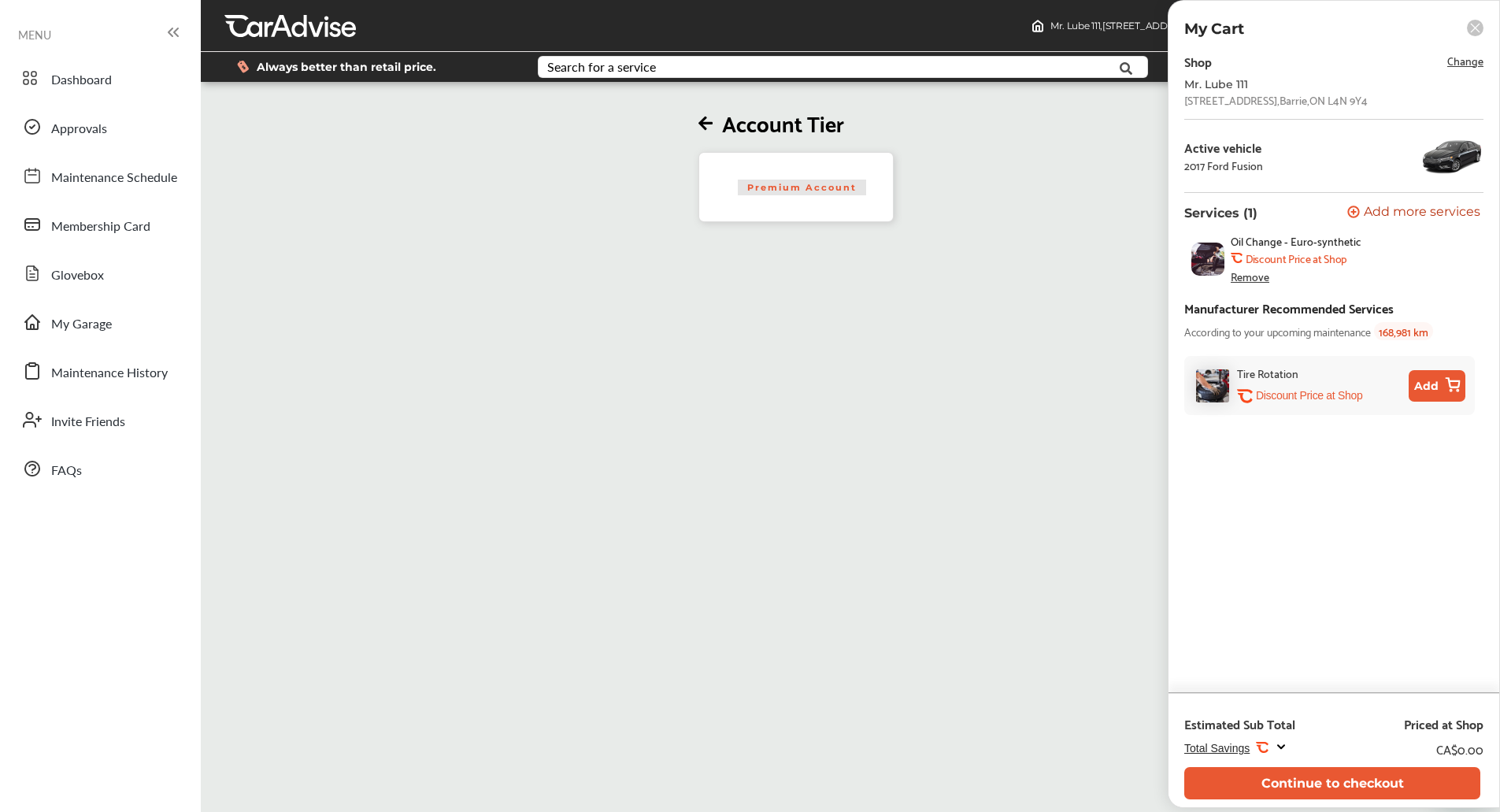
click at [937, 594] on div "Account Tier Premium Account" at bounding box center [789, 490] width 1187 height 812
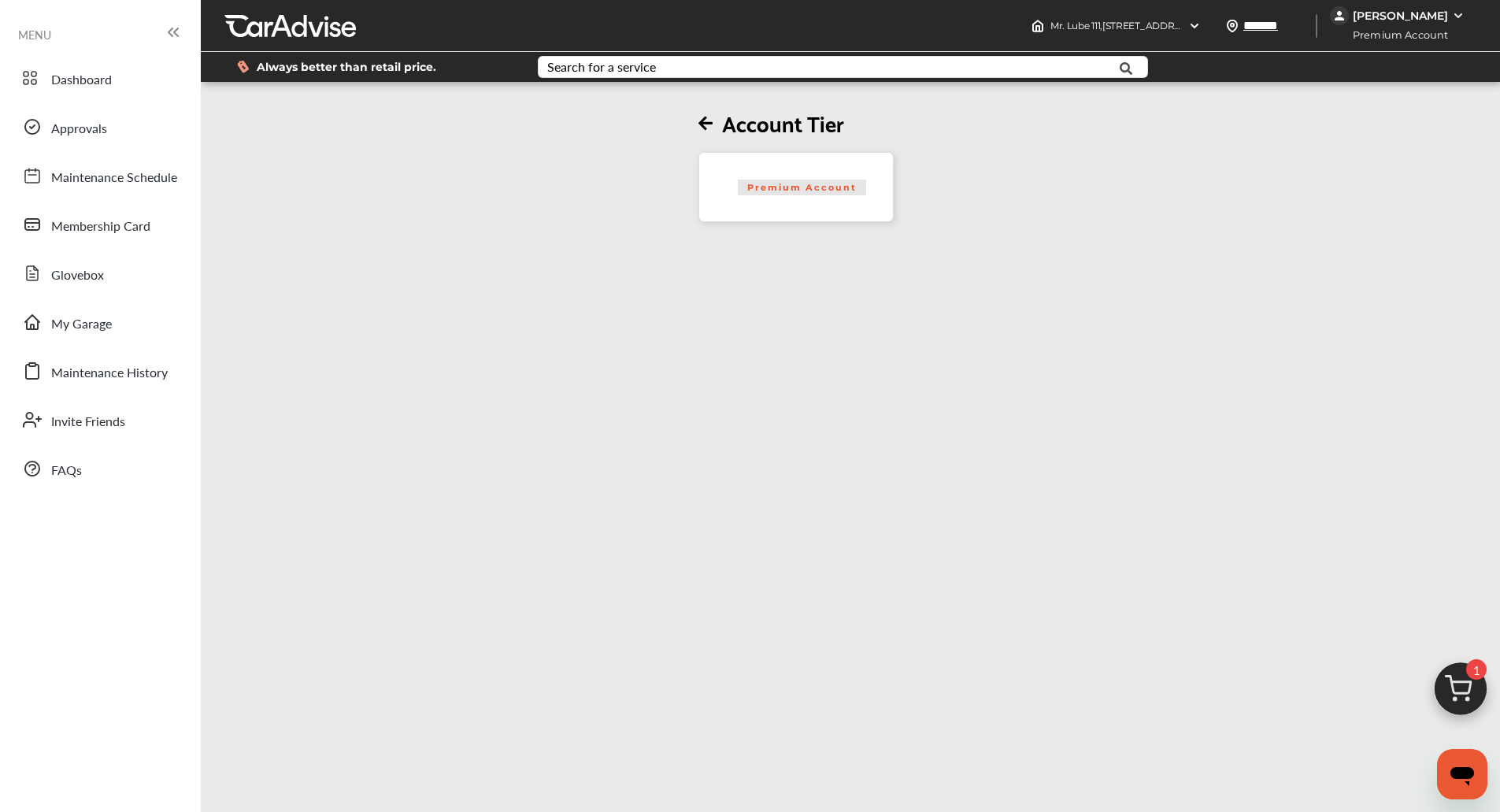
click at [979, 543] on div "Account Tier Premium Account" at bounding box center [789, 490] width 1187 height 812
click at [1460, 671] on img at bounding box center [1460, 692] width 75 height 75
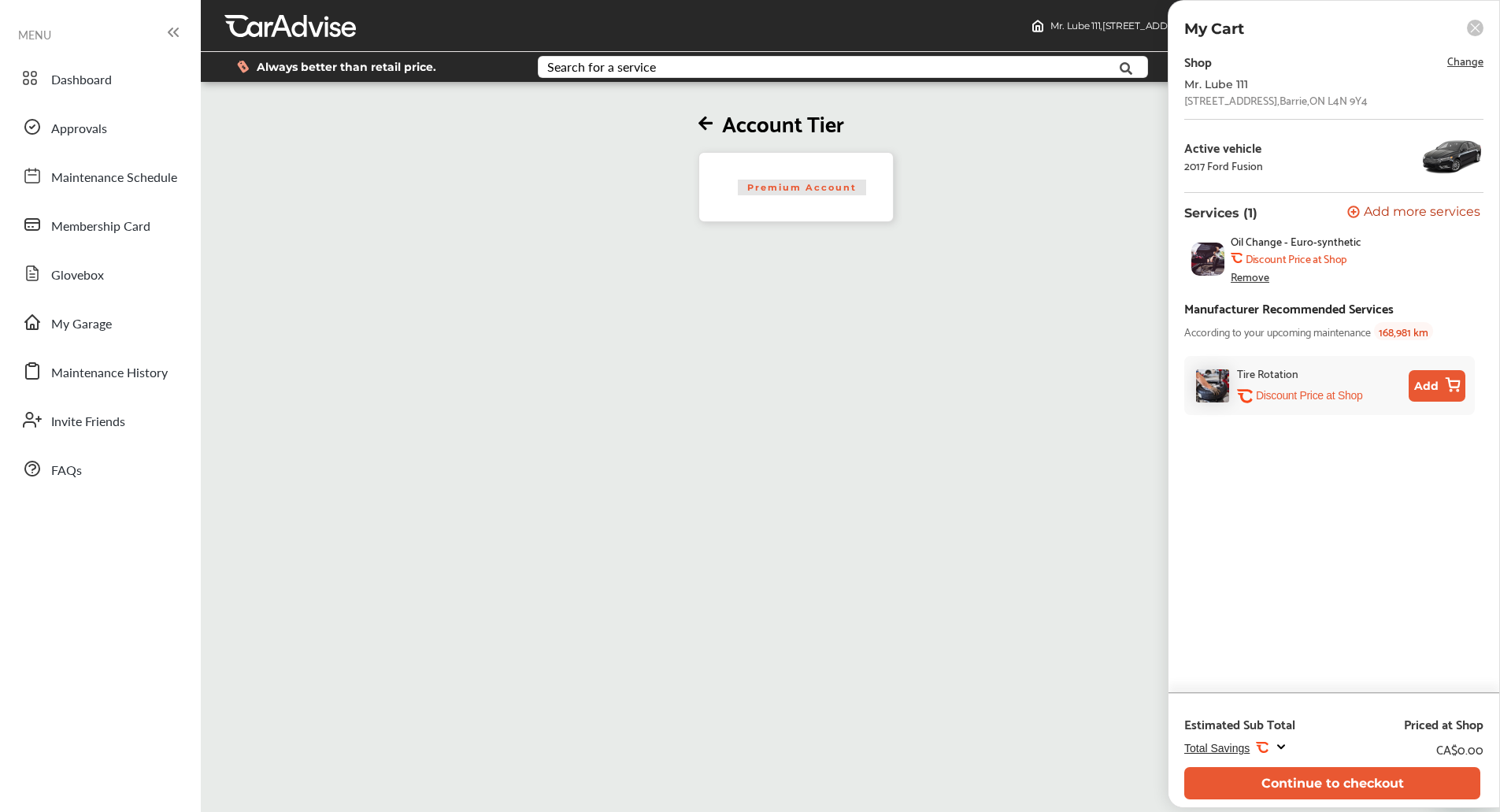
click at [990, 640] on div "Account Tier Premium Account" at bounding box center [789, 490] width 1187 height 812
